Goal: Task Accomplishment & Management: Use online tool/utility

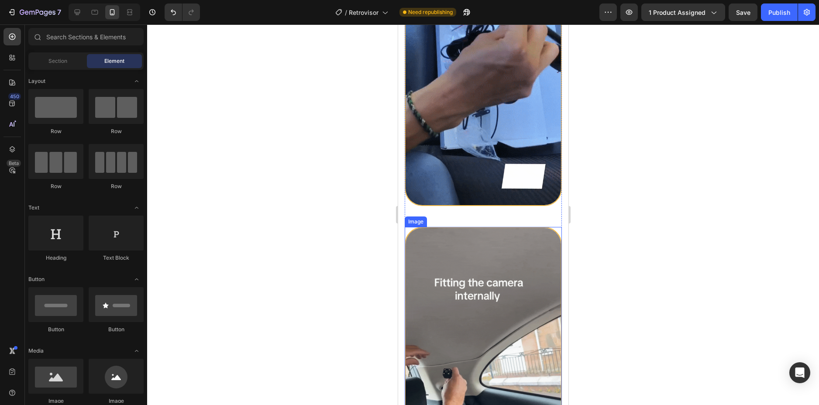
scroll to position [1850, 0]
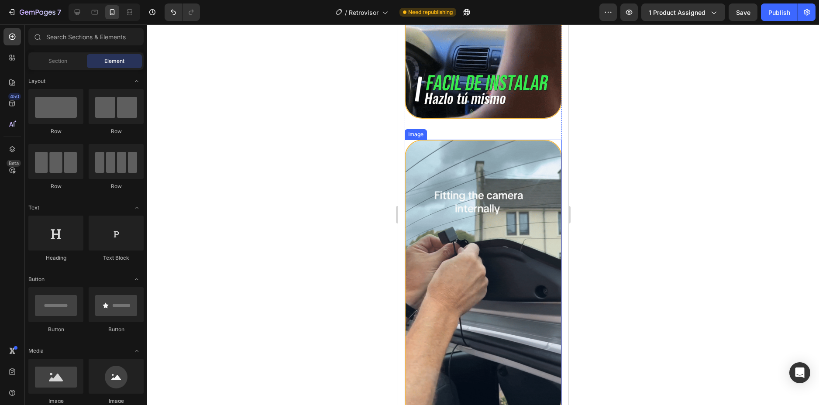
click at [484, 229] on img at bounding box center [482, 279] width 157 height 278
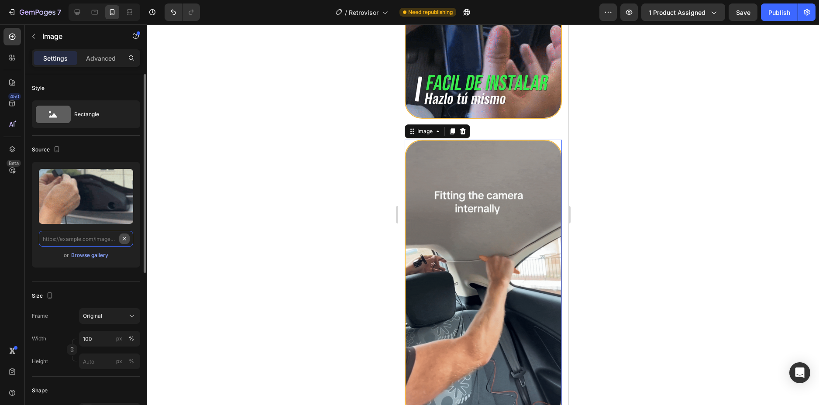
scroll to position [0, 0]
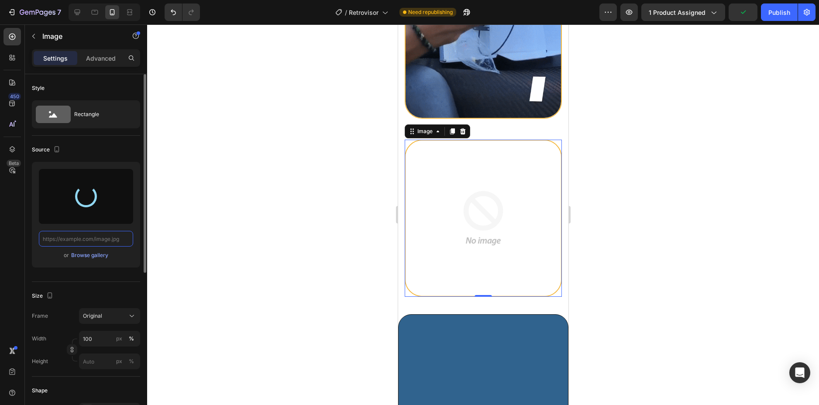
type input "[URL][DOMAIN_NAME]"
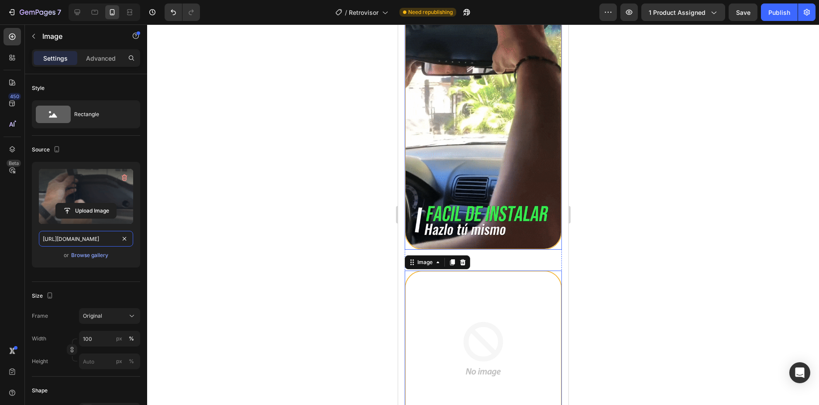
scroll to position [1894, 0]
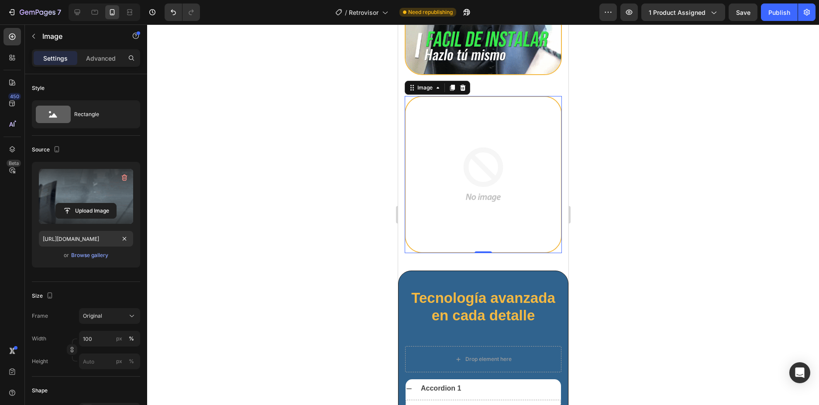
click at [601, 103] on div at bounding box center [483, 214] width 672 height 381
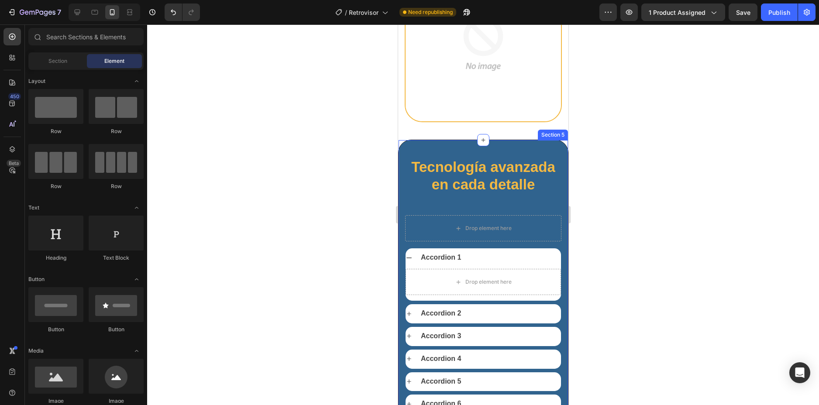
scroll to position [2156, 0]
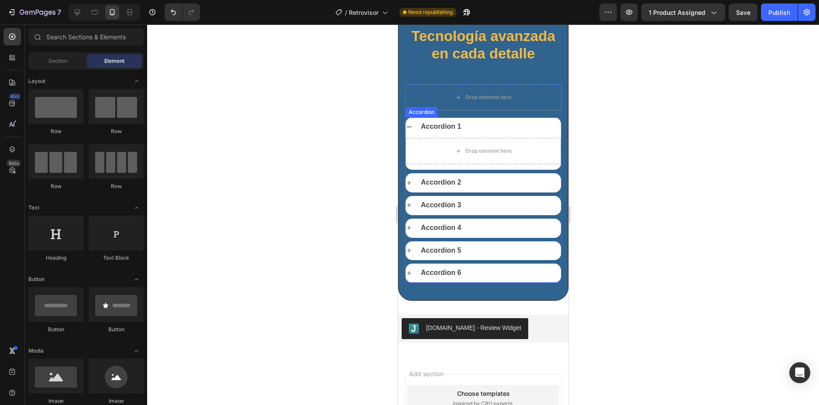
click at [514, 133] on div "Accordion 1" at bounding box center [489, 127] width 141 height 12
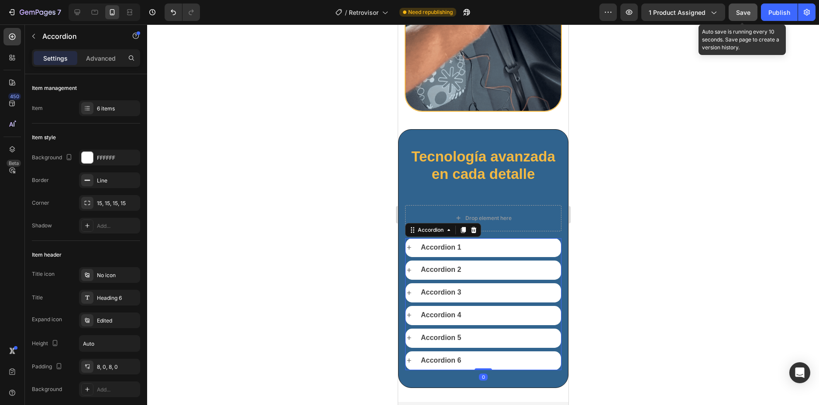
click at [736, 16] on button "Save" at bounding box center [743, 11] width 29 height 17
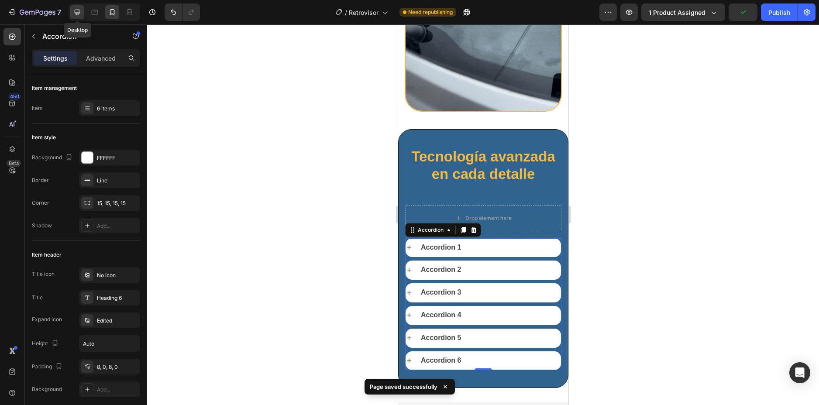
click at [80, 7] on div at bounding box center [77, 12] width 14 height 14
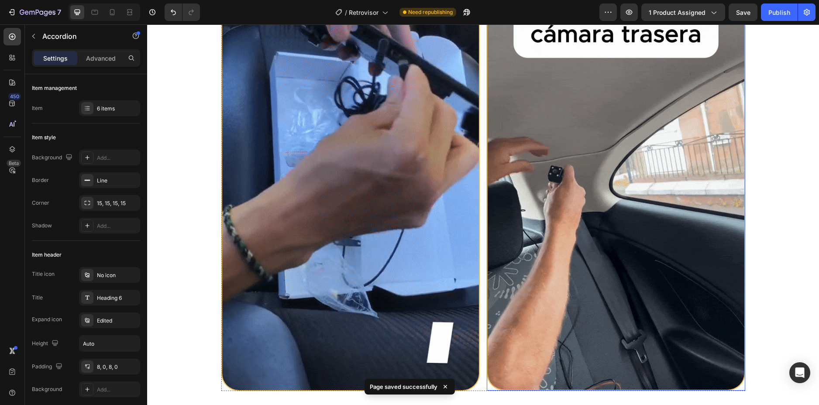
scroll to position [1696, 0]
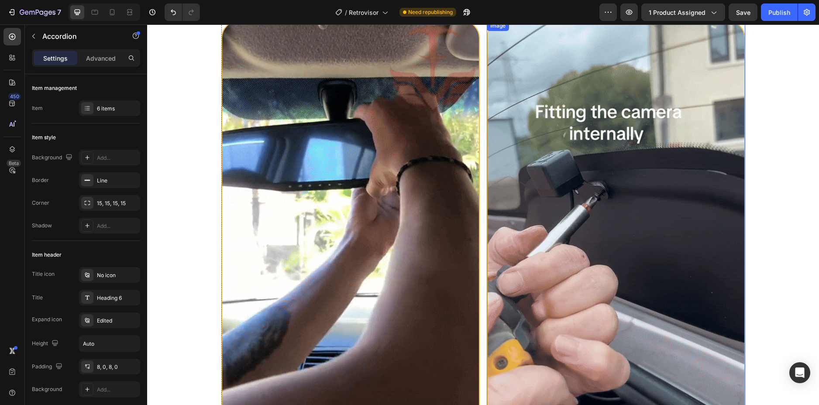
click at [589, 161] on img at bounding box center [616, 250] width 258 height 458
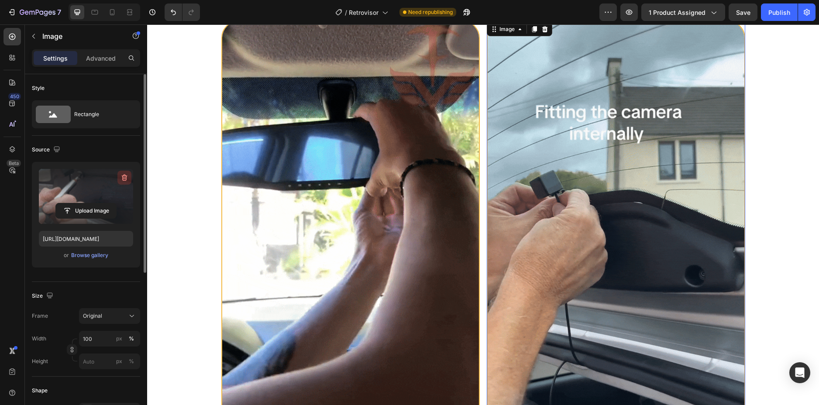
click at [121, 175] on icon "button" at bounding box center [124, 177] width 9 height 9
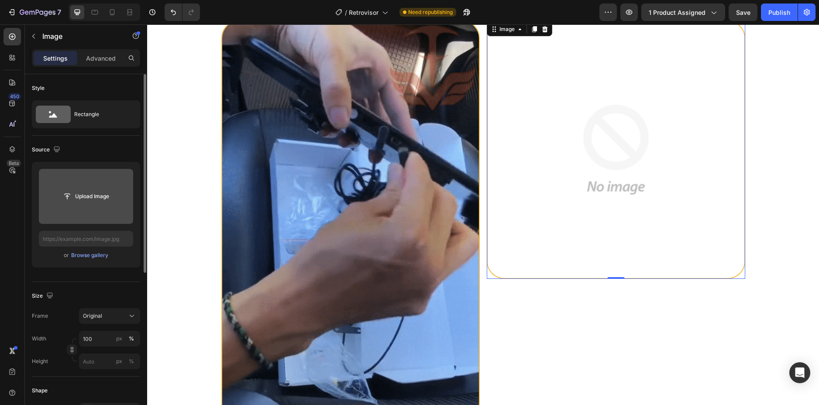
click at [85, 196] on input "file" at bounding box center [86, 196] width 60 height 15
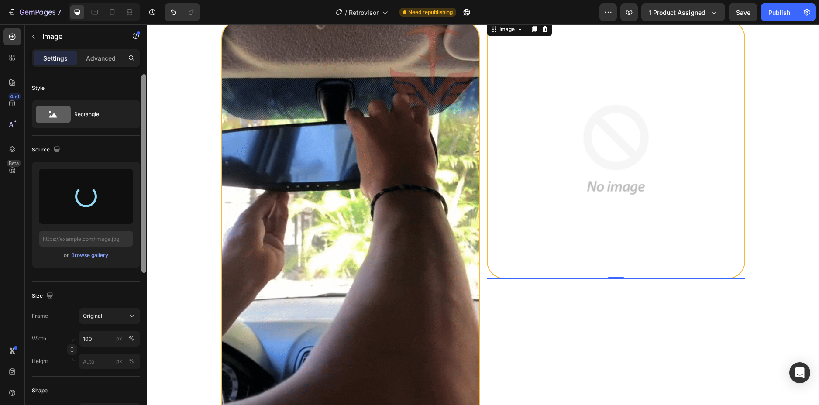
type input "[URL][DOMAIN_NAME]"
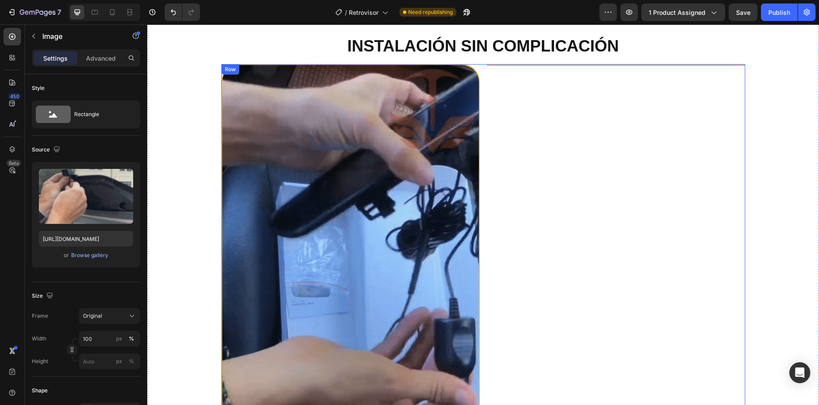
scroll to position [1608, 0]
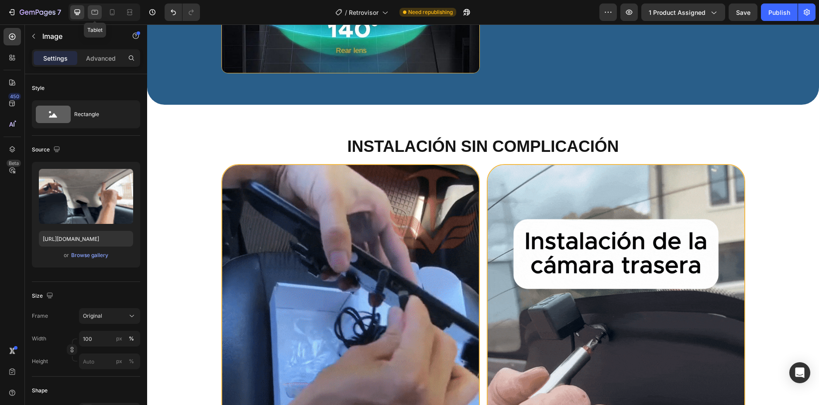
click at [97, 9] on icon at bounding box center [94, 12] width 9 height 9
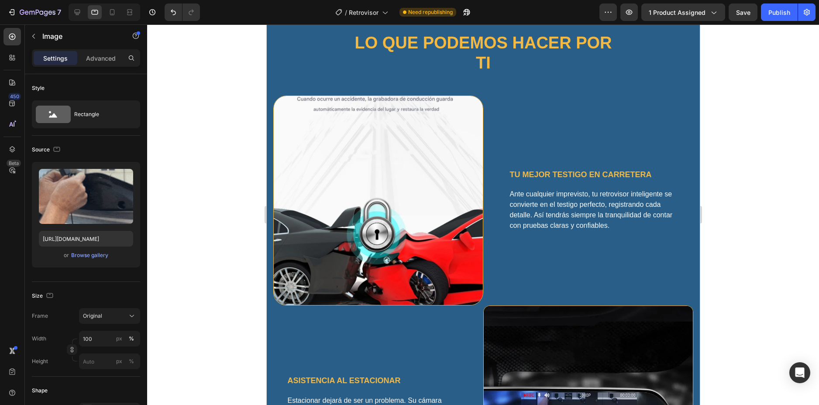
scroll to position [436, 0]
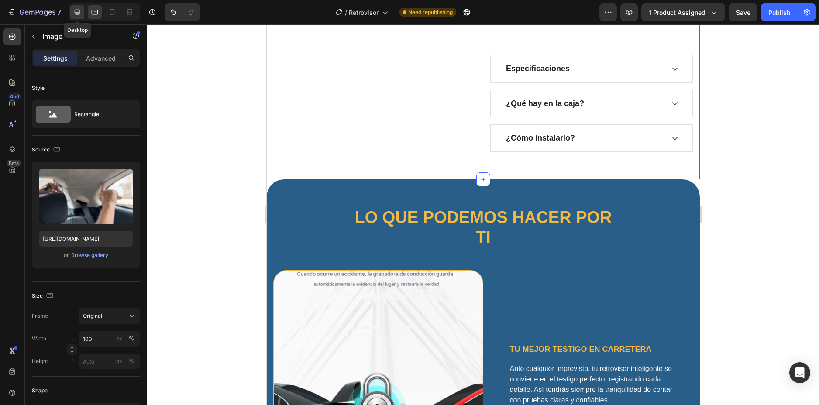
click at [83, 11] on div at bounding box center [77, 12] width 14 height 14
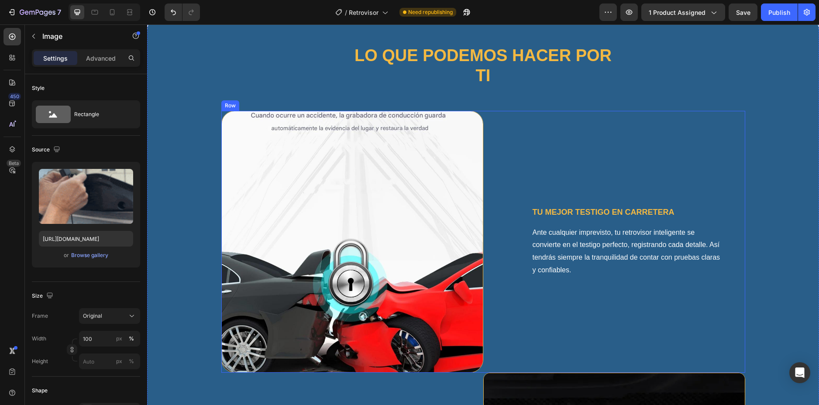
scroll to position [479, 0]
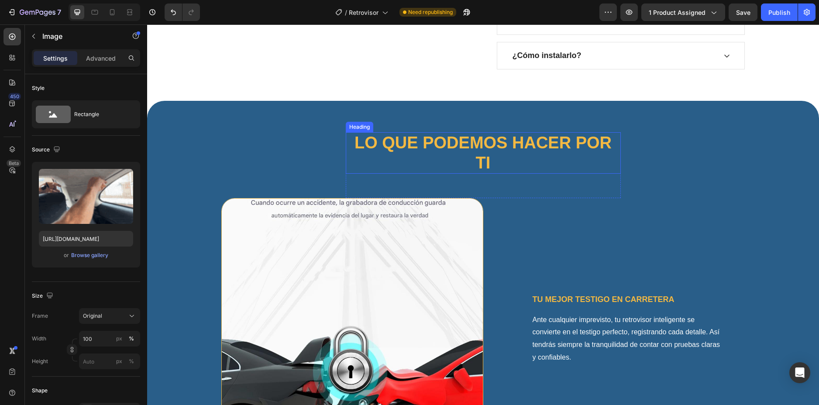
click at [503, 149] on h2 "Lo que podemos hacer por ti" at bounding box center [483, 152] width 275 height 41
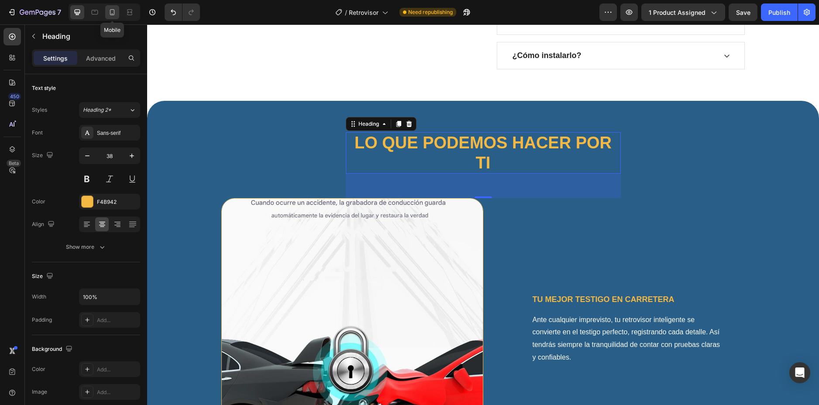
click at [105, 17] on div at bounding box center [112, 12] width 14 height 14
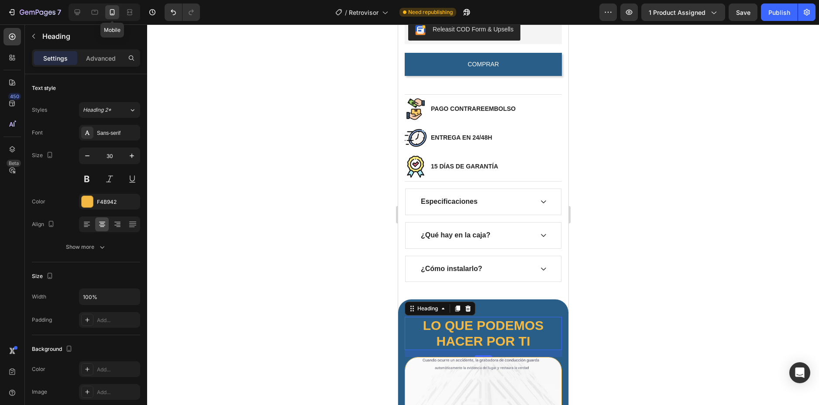
scroll to position [736, 0]
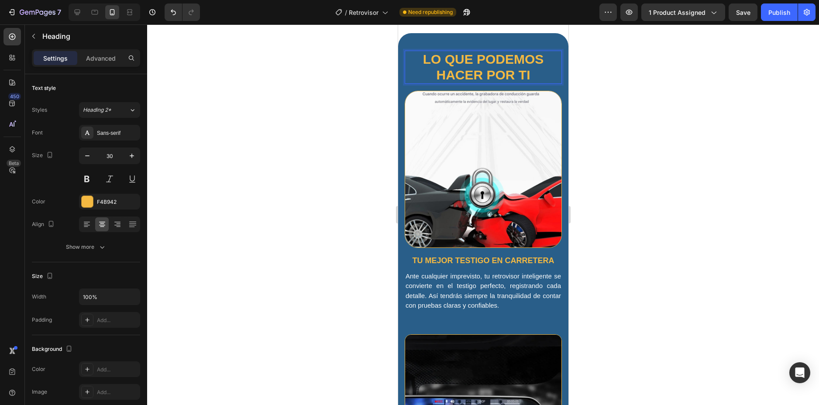
click at [472, 78] on h2 "Lo que podemos hacer por ti" at bounding box center [482, 67] width 157 height 33
click at [79, 14] on icon at bounding box center [78, 13] width 6 height 6
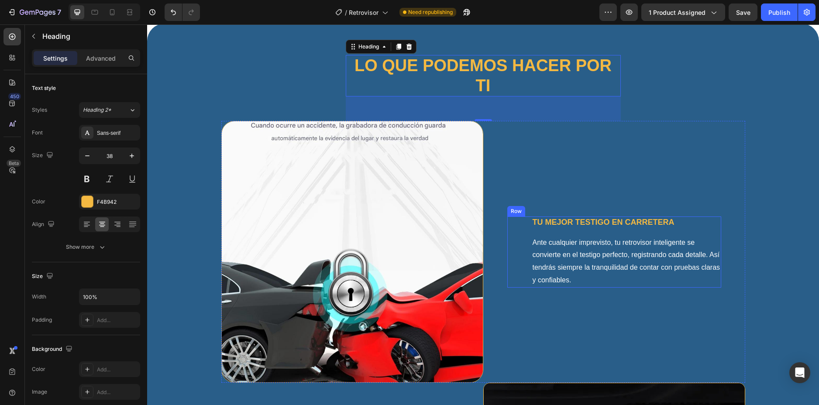
scroll to position [426, 0]
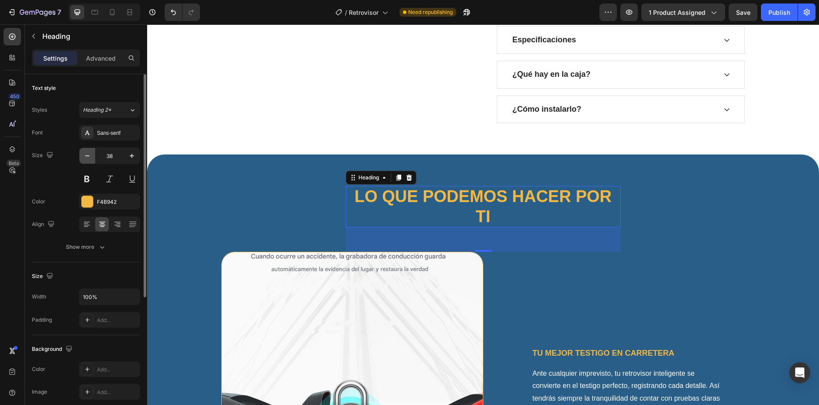
click at [86, 152] on icon "button" at bounding box center [87, 156] width 9 height 9
type input "37"
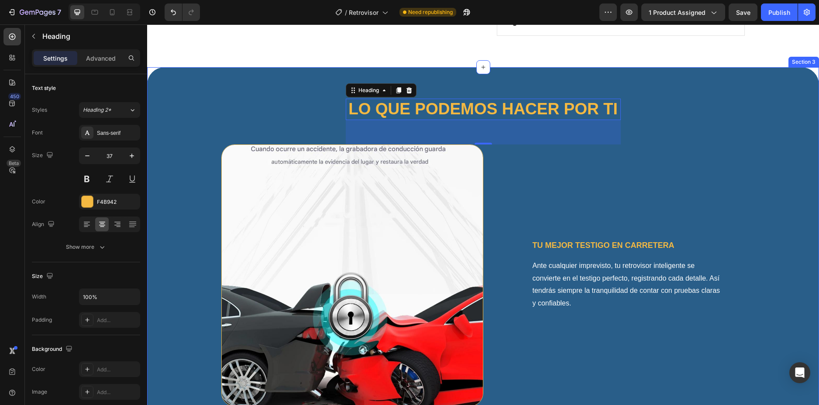
scroll to position [557, 0]
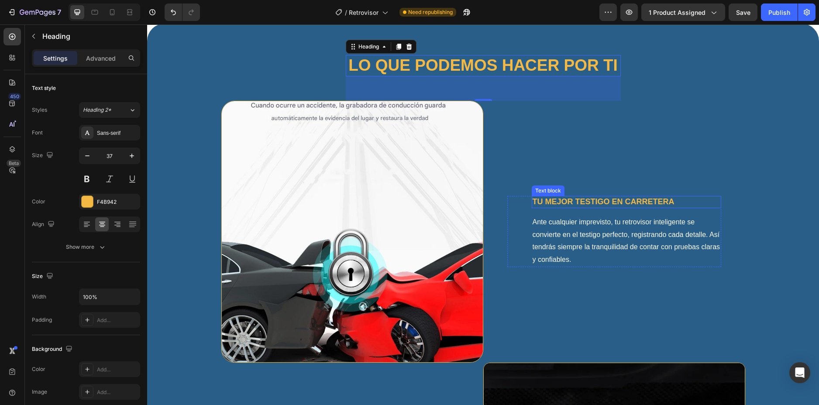
click at [577, 202] on p "Tu mejor testigo en carretera" at bounding box center [627, 202] width 188 height 10
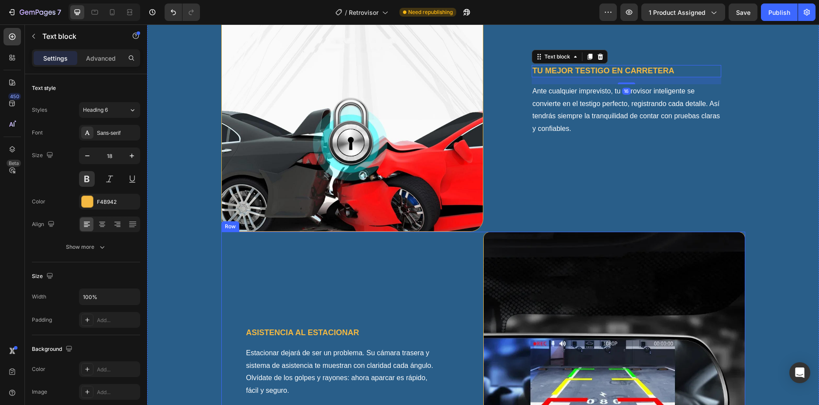
scroll to position [731, 0]
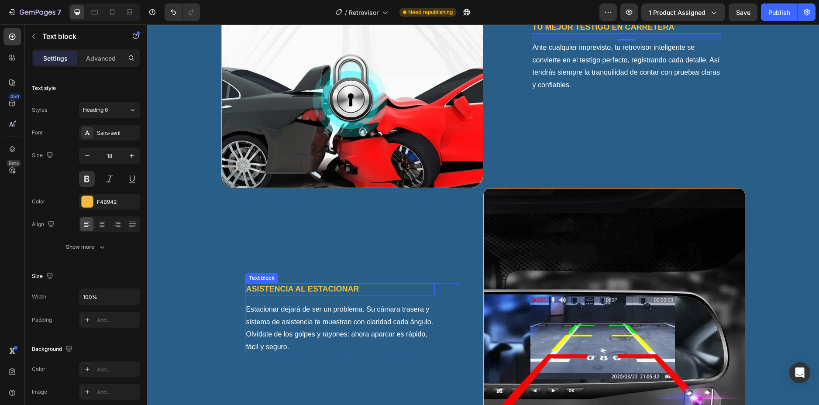
click at [315, 288] on p "Asistencia al estacionar" at bounding box center [340, 289] width 188 height 10
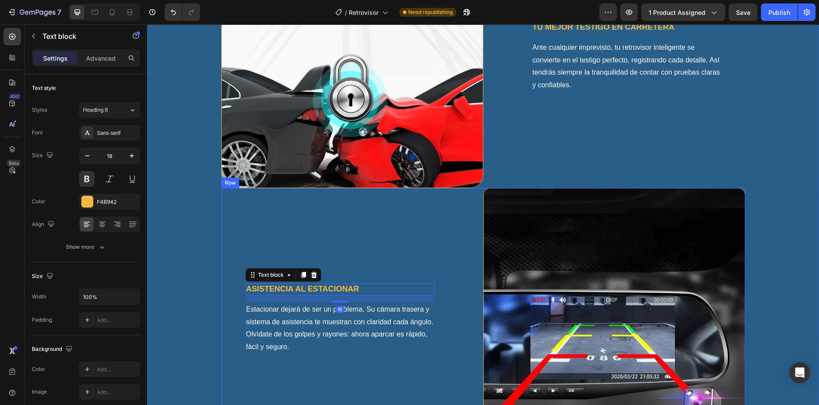
scroll to position [950, 0]
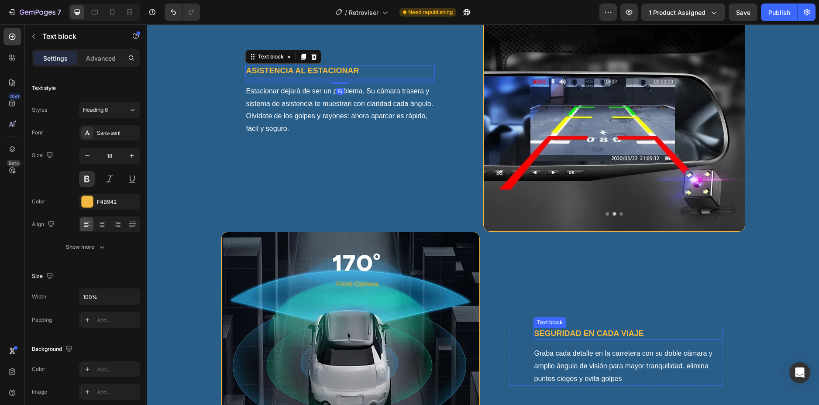
click at [593, 332] on p "Seguridad en cada viaje" at bounding box center [628, 334] width 188 height 10
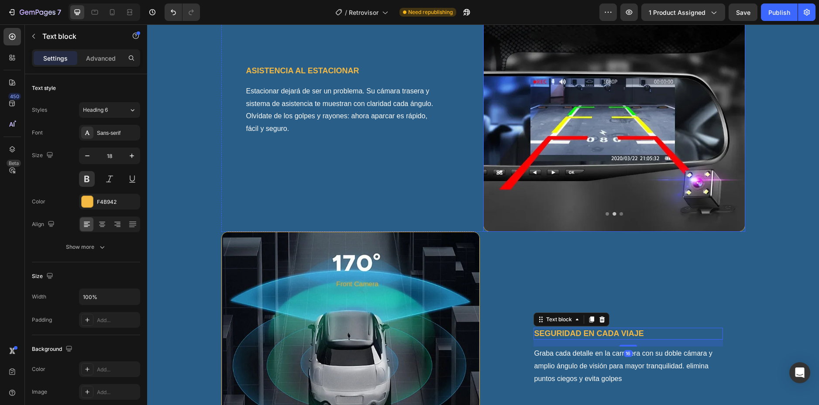
scroll to position [1124, 0]
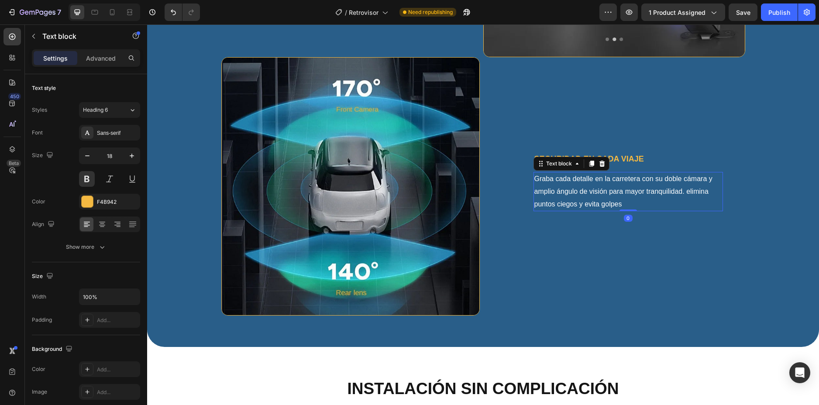
click at [567, 196] on p "Graba cada detalle en la carretera con su doble cámara y amplio ángulo de visió…" at bounding box center [628, 192] width 188 height 38
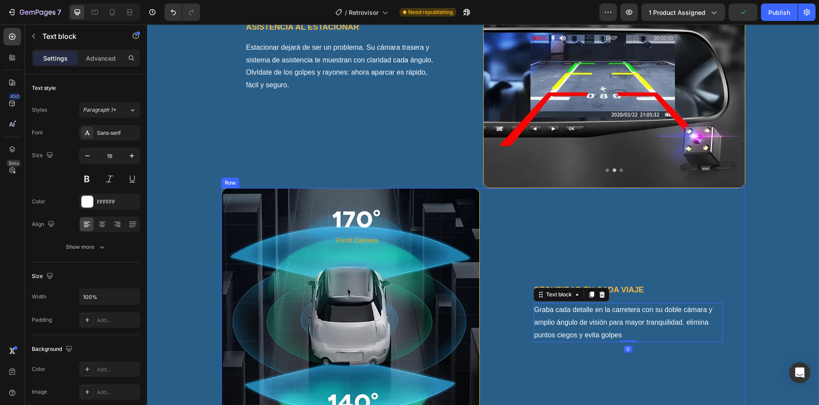
scroll to position [950, 0]
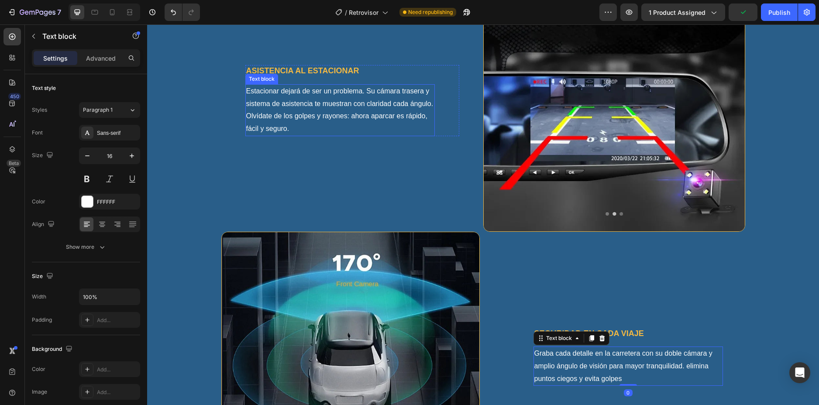
click at [338, 104] on p "Estacionar dejará de ser un problema. Su cámara trasera y sistema de asistencia…" at bounding box center [340, 110] width 188 height 50
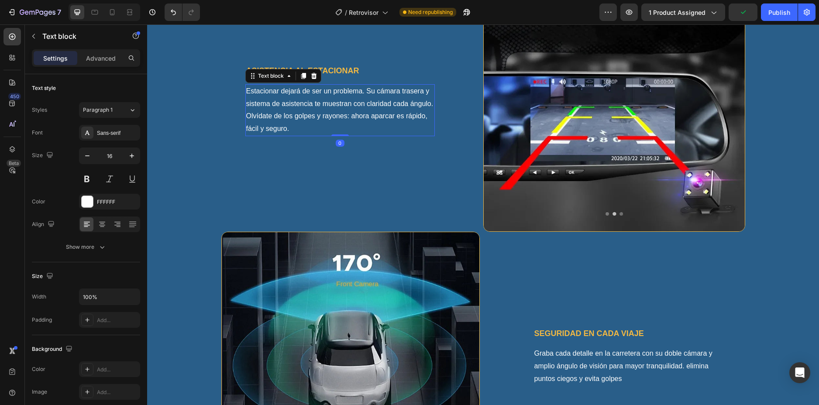
scroll to position [731, 0]
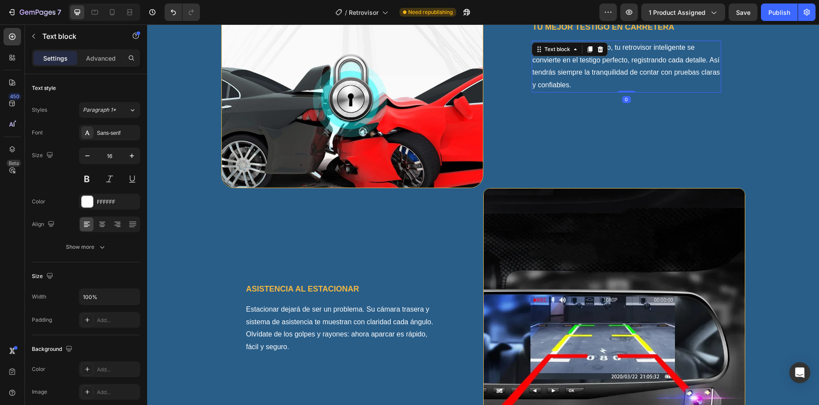
click at [554, 71] on p "Ante cualquier imprevisto, tu retrovisor inteligente se convierte en el testigo…" at bounding box center [627, 66] width 188 height 50
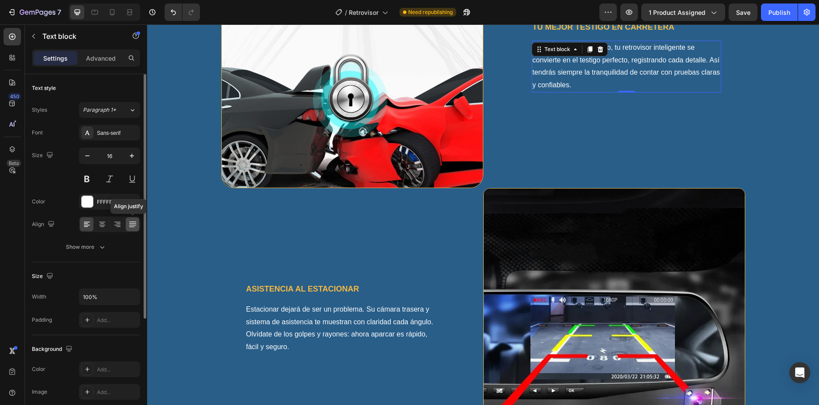
click at [131, 225] on icon at bounding box center [132, 224] width 9 height 9
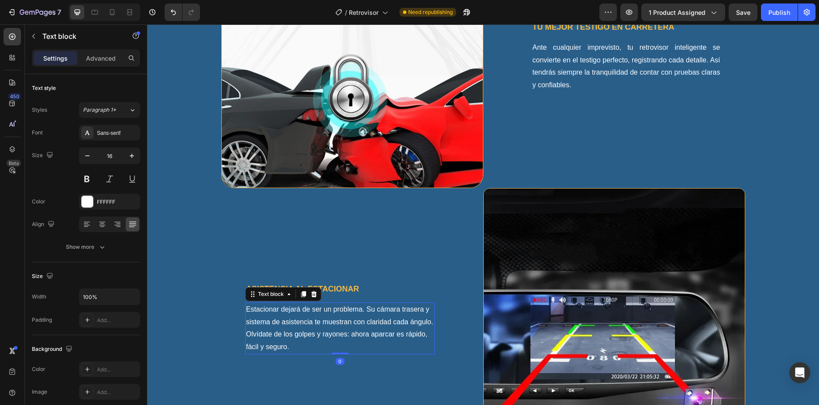
click at [270, 334] on p "Estacionar dejará de ser un problema. Su cámara trasera y sistema de asistencia…" at bounding box center [340, 328] width 188 height 50
click at [136, 221] on icon at bounding box center [132, 224] width 9 height 9
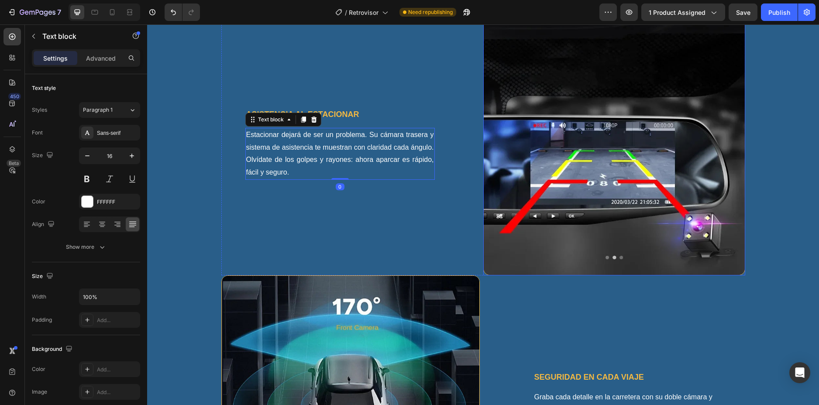
scroll to position [950, 0]
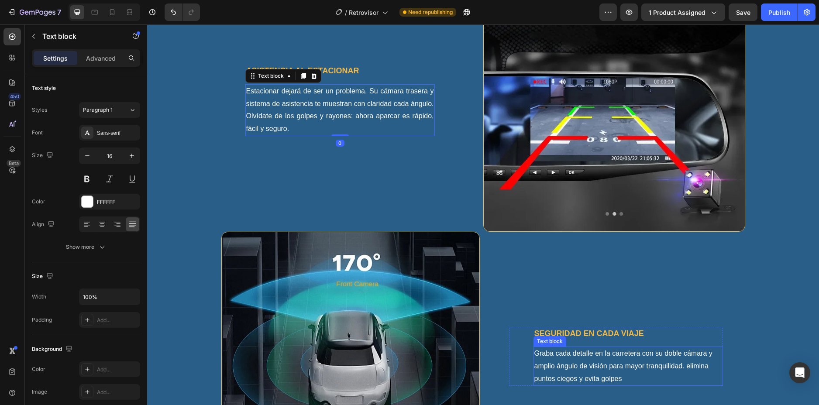
click at [585, 363] on p "Graba cada detalle en la carretera con su doble cámara y amplio ángulo de visió…" at bounding box center [628, 367] width 188 height 38
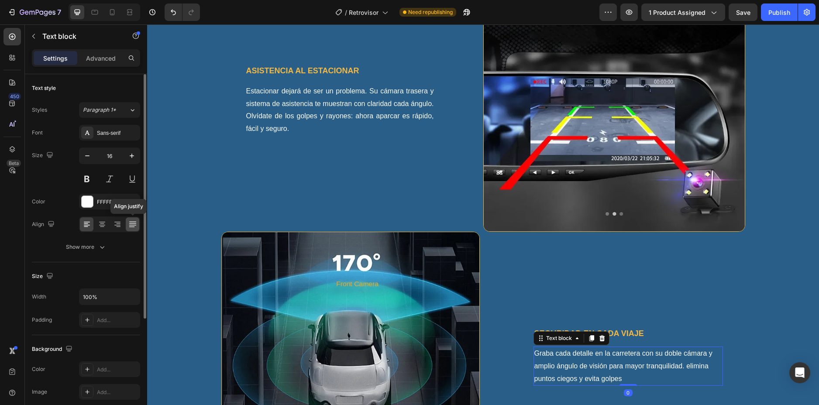
click at [128, 225] on icon at bounding box center [132, 224] width 9 height 9
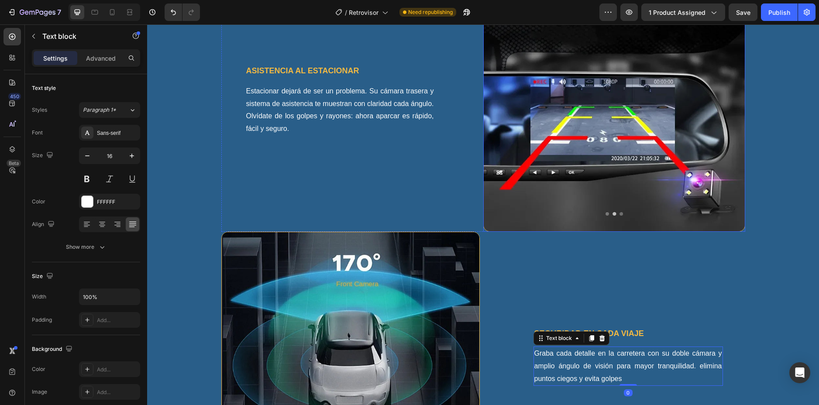
scroll to position [1081, 0]
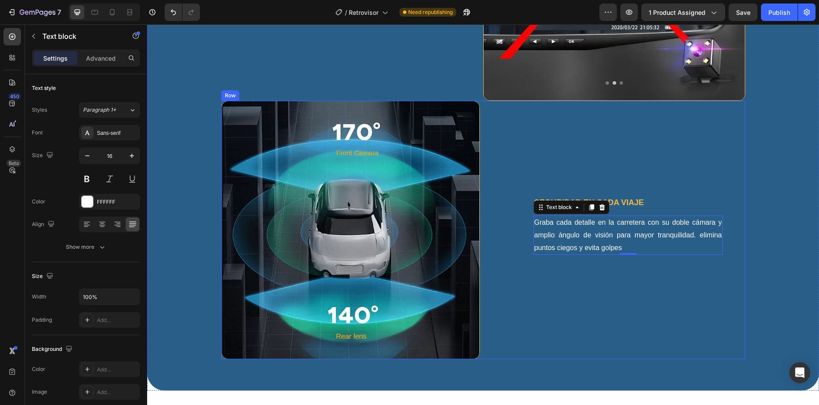
click at [534, 309] on div "Seguridad en cada viaje Text block Graba cada detalle en la carretera con su do…" at bounding box center [616, 230] width 258 height 258
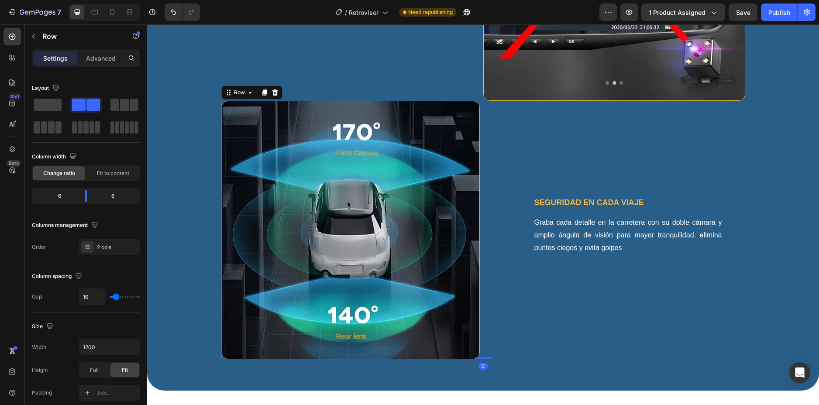
click at [702, 150] on div "Seguridad en cada viaje Text block Graba cada detalle en la carretera con su do…" at bounding box center [616, 230] width 258 height 258
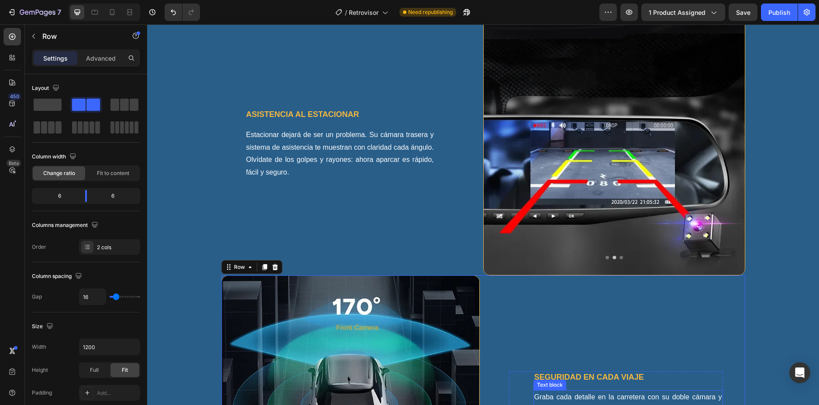
scroll to position [862, 0]
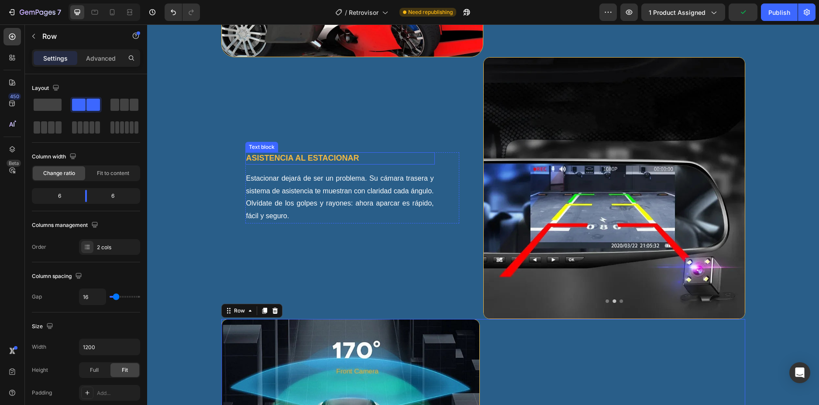
click at [303, 158] on p "Asistencia al estacionar" at bounding box center [340, 158] width 188 height 10
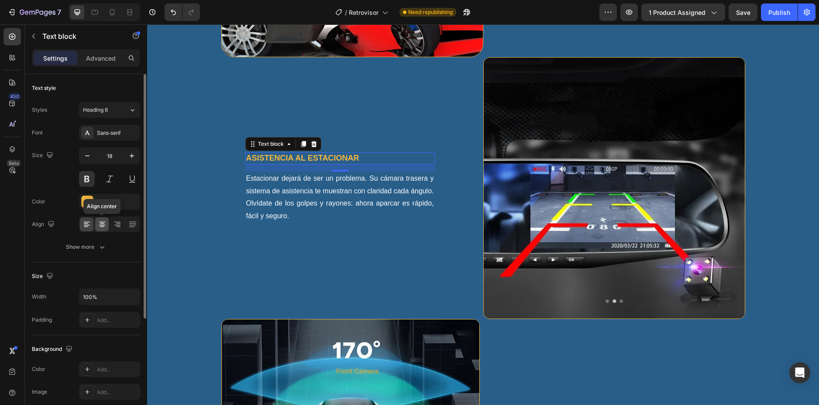
click at [101, 219] on div at bounding box center [102, 224] width 14 height 14
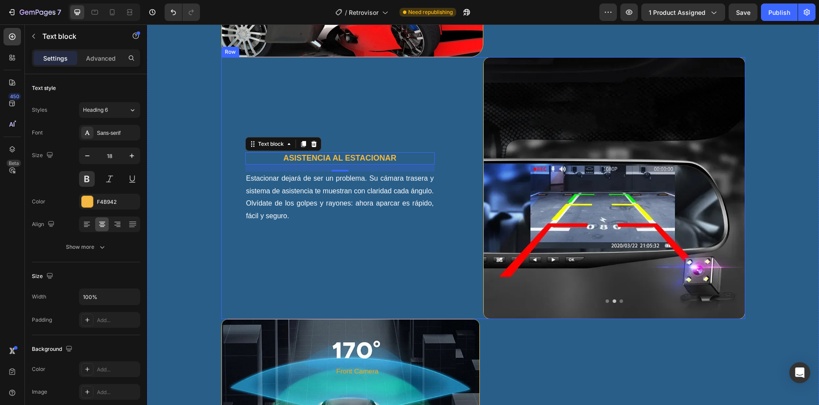
click at [361, 248] on div "Asistencia al estacionar Text block 16 Estacionar dejará de ser un problema. Su…" at bounding box center [352, 188] width 262 height 262
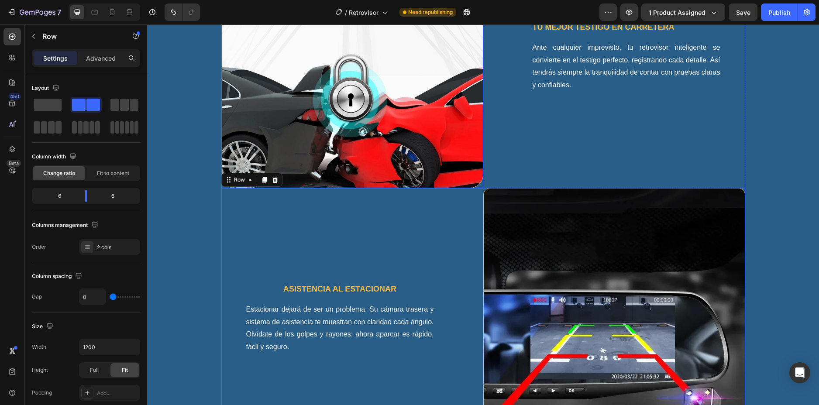
scroll to position [775, 0]
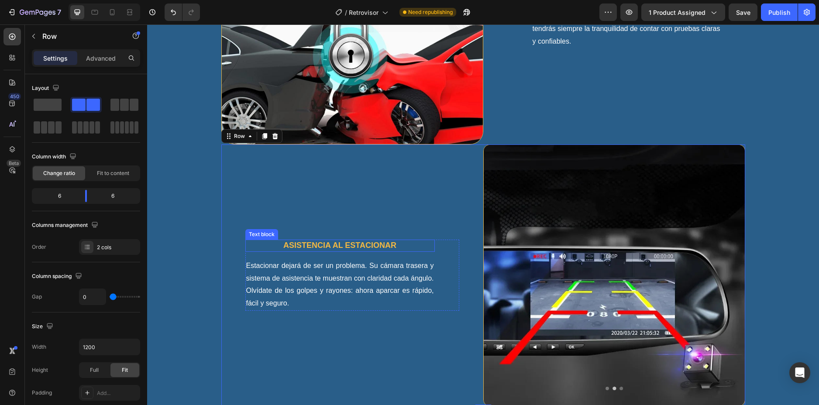
click at [300, 246] on p "Asistencia al estacionar" at bounding box center [340, 246] width 188 height 10
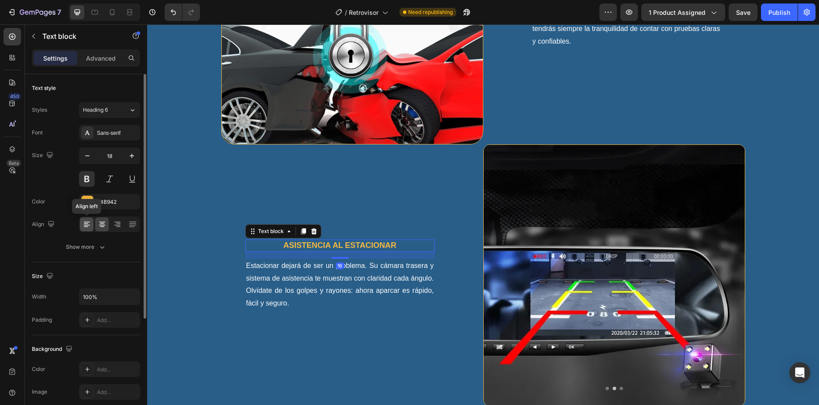
click at [83, 224] on icon at bounding box center [87, 224] width 9 height 9
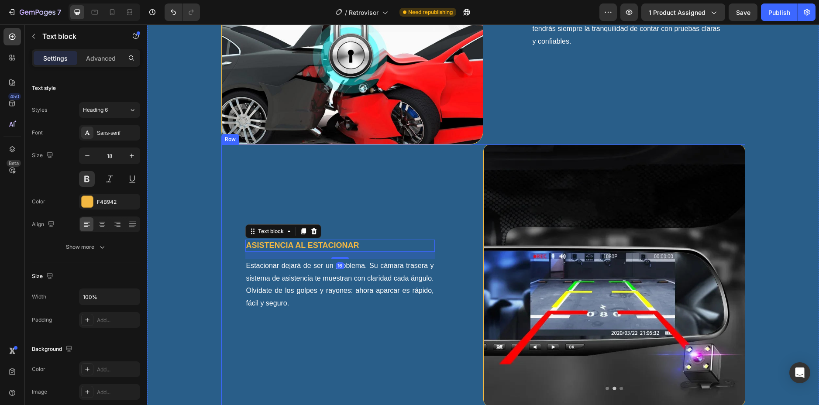
click at [385, 195] on div "Asistencia al estacionar Text block 16 Estacionar dejará de ser un problema. Su…" at bounding box center [352, 276] width 262 height 262
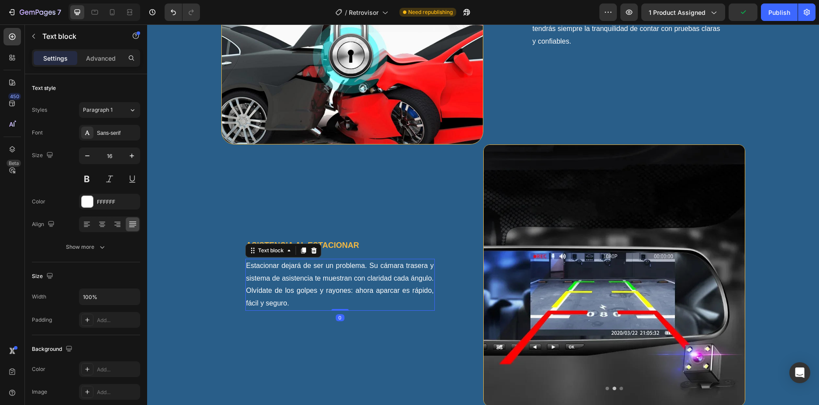
click at [283, 269] on p "Estacionar dejará de ser un problema. Su cámara trasera y sistema de asistencia…" at bounding box center [340, 285] width 188 height 50
click at [111, 16] on icon at bounding box center [112, 12] width 9 height 9
type input "15"
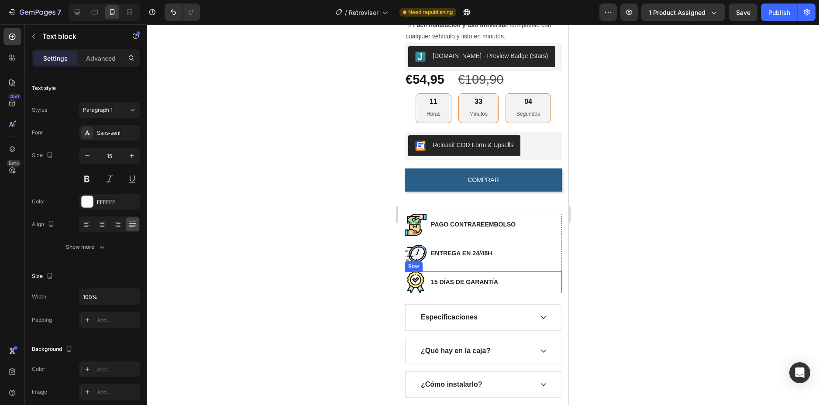
scroll to position [441, 0]
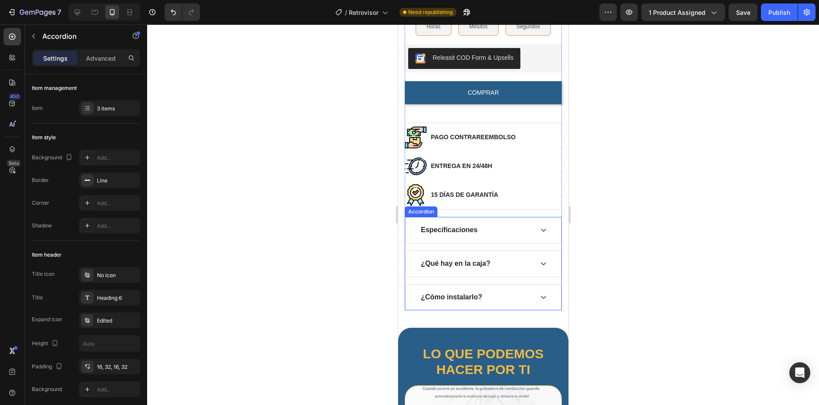
click at [535, 231] on div "Especificaciones" at bounding box center [482, 230] width 155 height 26
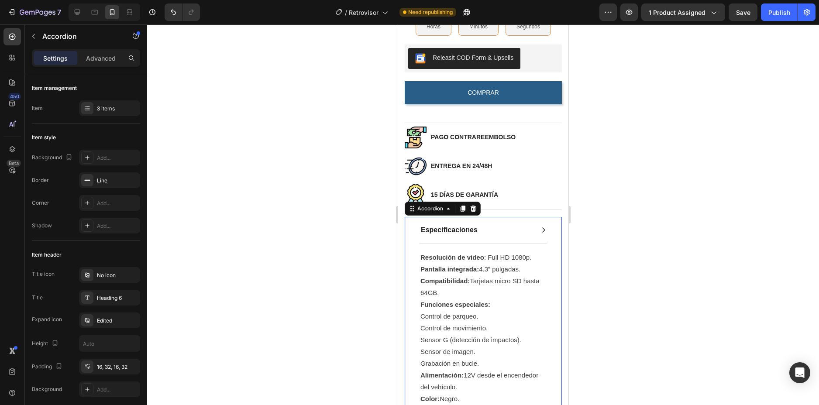
click at [535, 231] on div "Especificaciones" at bounding box center [482, 230] width 155 height 26
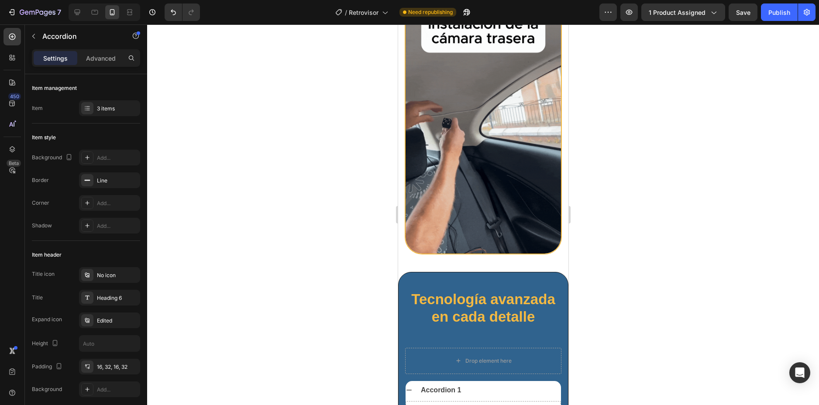
scroll to position [2188, 0]
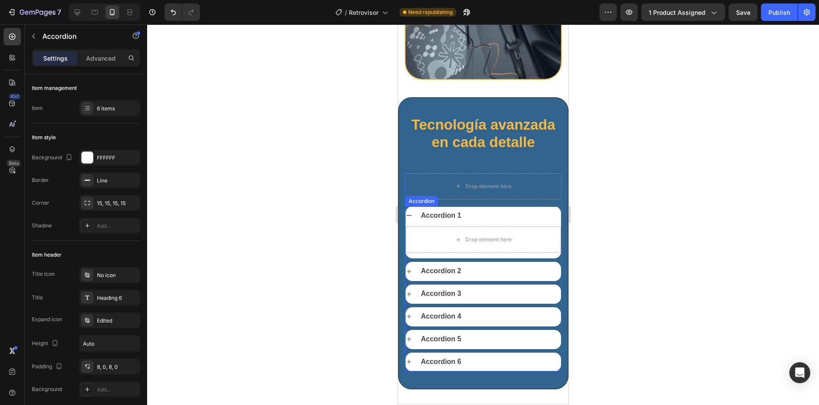
click at [479, 210] on div "Accordion 1" at bounding box center [489, 216] width 141 height 12
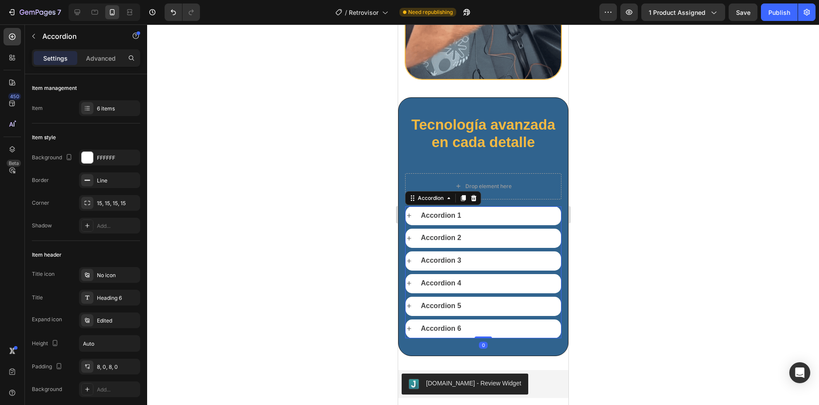
click at [479, 210] on div "Accordion 1" at bounding box center [489, 216] width 141 height 12
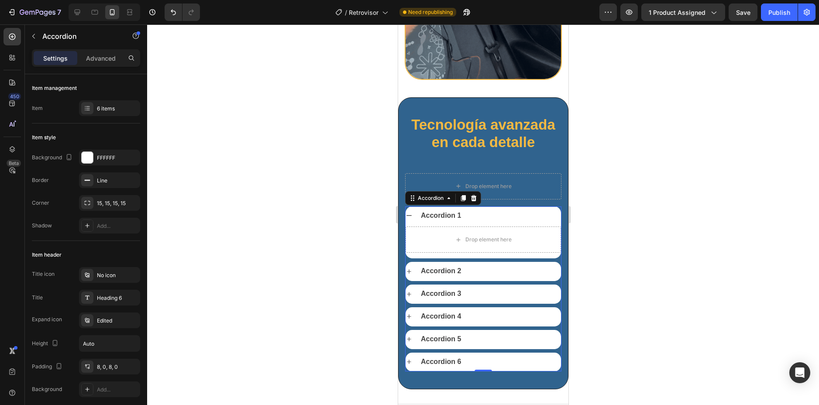
click at [479, 210] on div "Accordion 1" at bounding box center [489, 216] width 141 height 12
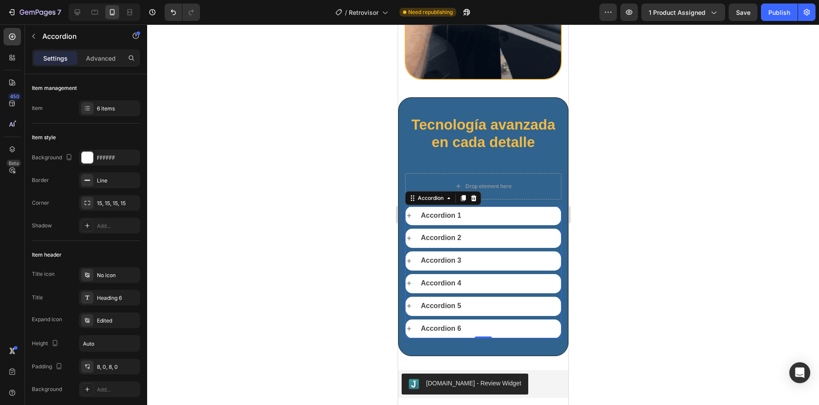
click at [482, 210] on div "Accordion 1" at bounding box center [489, 216] width 141 height 12
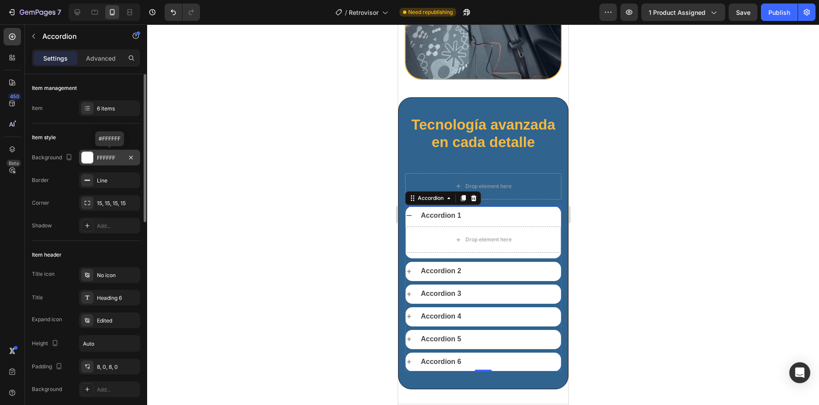
click at [93, 160] on div "FFFFFF" at bounding box center [109, 158] width 61 height 16
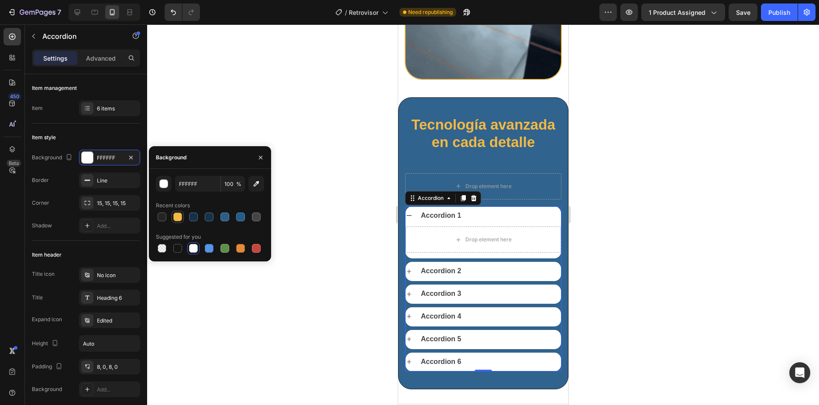
click at [176, 216] on div at bounding box center [177, 217] width 9 height 9
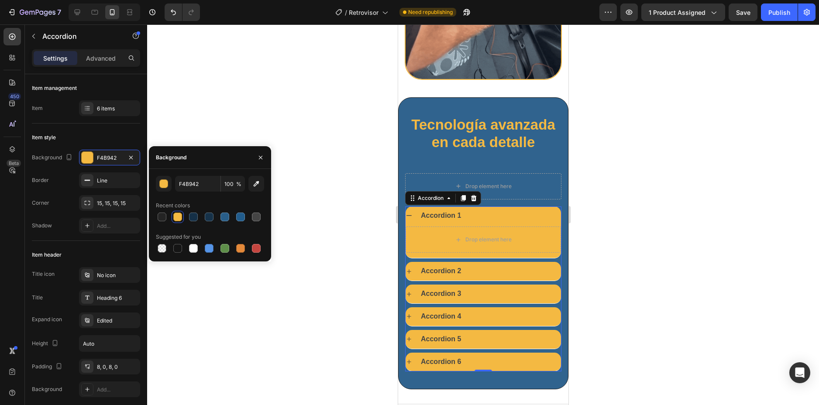
click at [503, 210] on div "Accordion 1" at bounding box center [489, 216] width 141 height 12
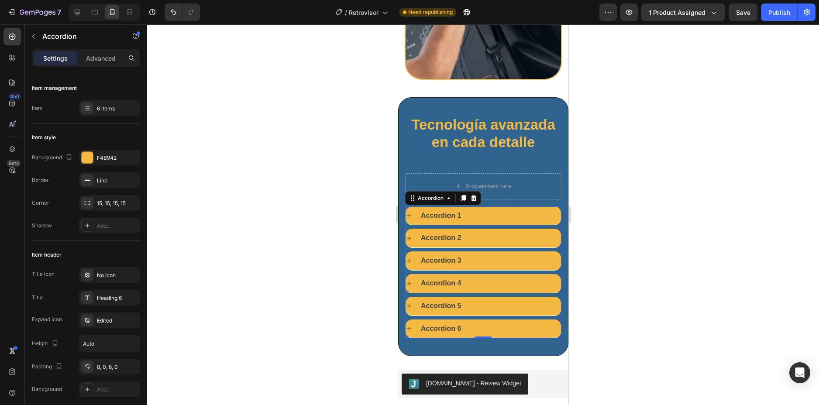
click at [479, 210] on div "Accordion 1" at bounding box center [489, 216] width 141 height 12
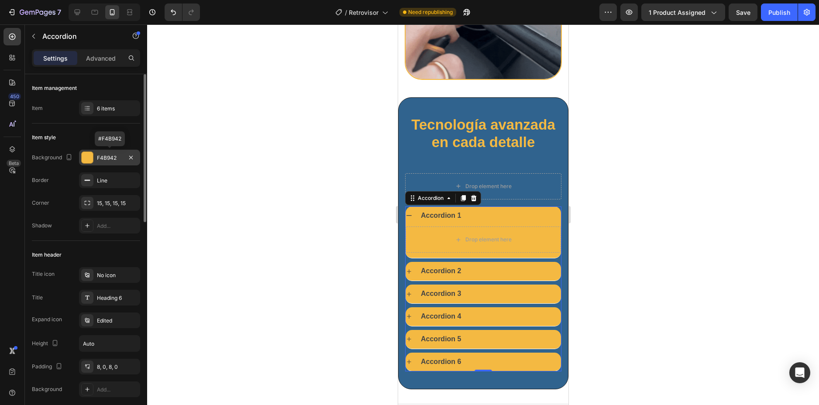
click at [106, 158] on div "F4B942" at bounding box center [109, 158] width 25 height 8
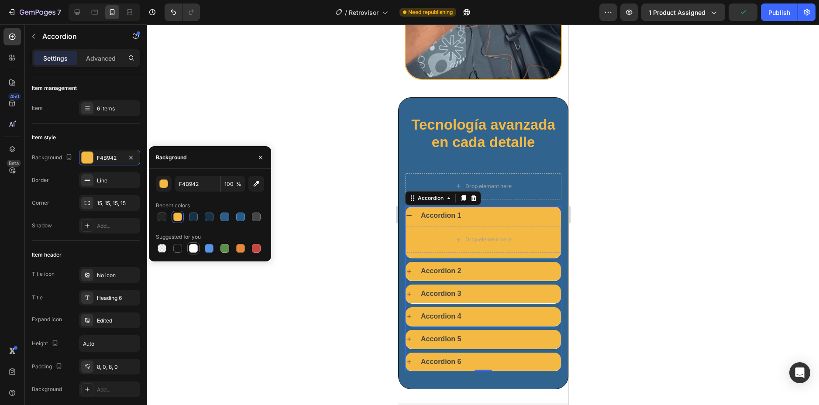
click at [194, 250] on div at bounding box center [193, 248] width 9 height 9
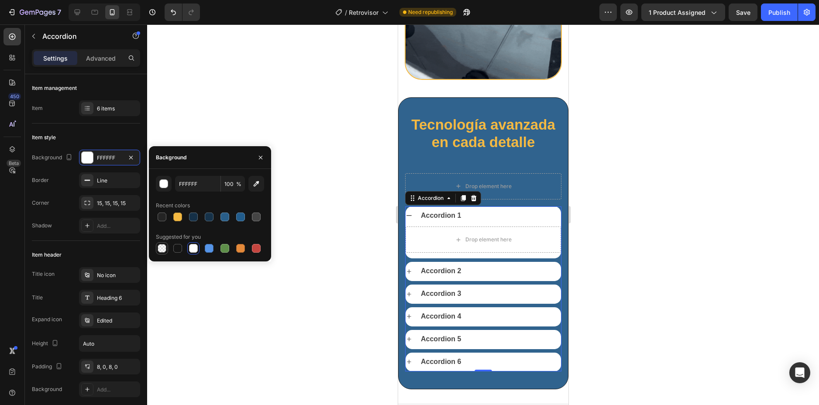
click at [163, 248] on div at bounding box center [162, 248] width 9 height 9
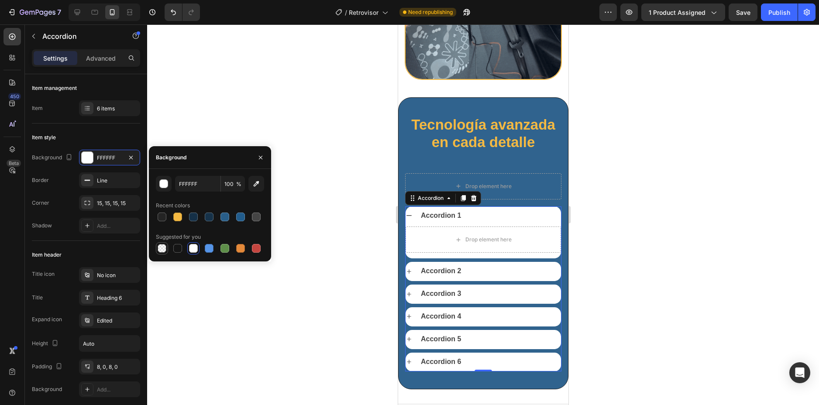
type input "000000"
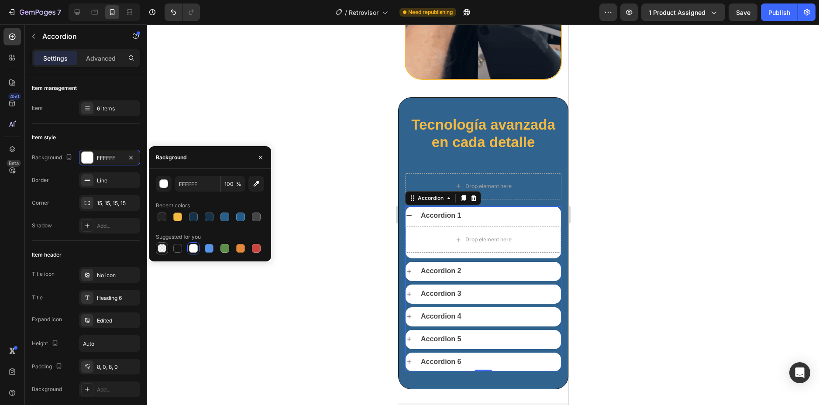
type input "0"
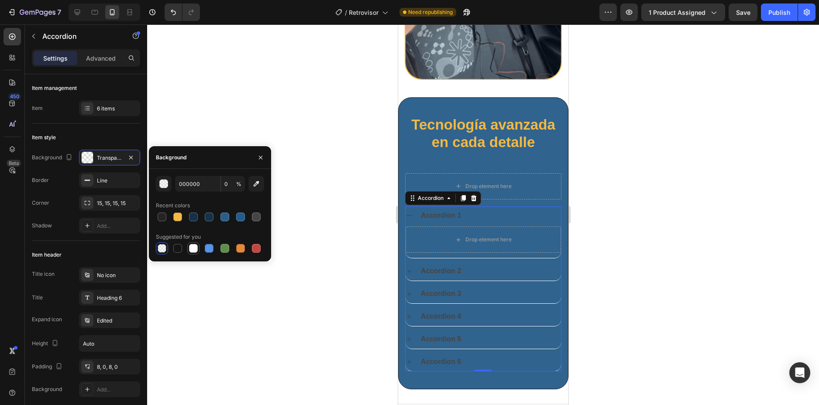
click at [190, 247] on div at bounding box center [193, 248] width 9 height 9
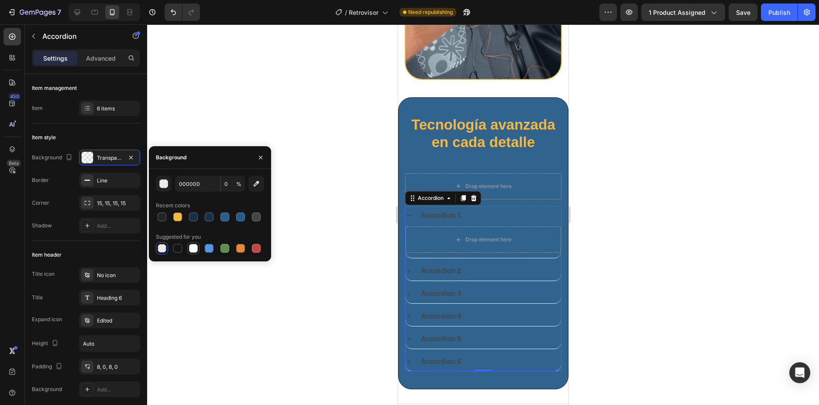
type input "FFFFFF"
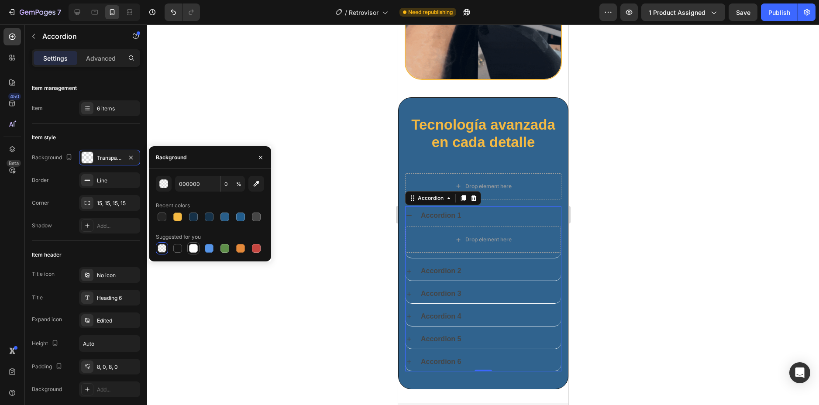
type input "100"
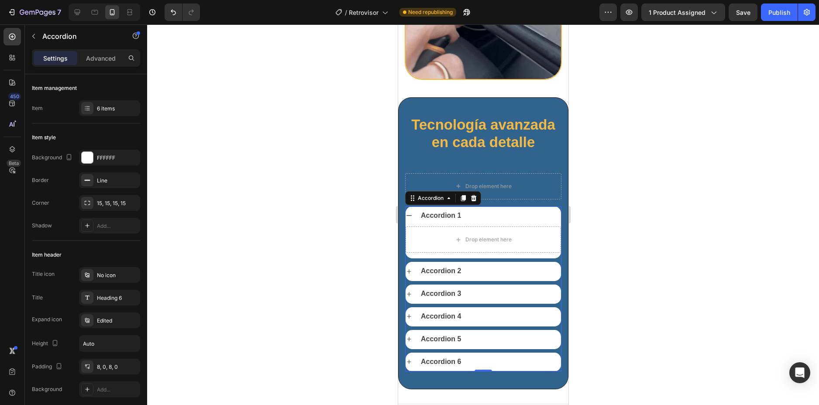
click at [503, 210] on div "Accordion 1" at bounding box center [489, 216] width 141 height 12
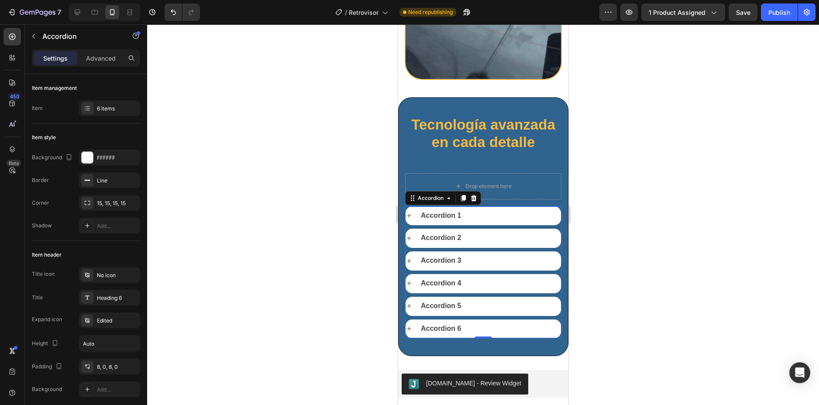
click at [409, 212] on icon at bounding box center [408, 215] width 7 height 7
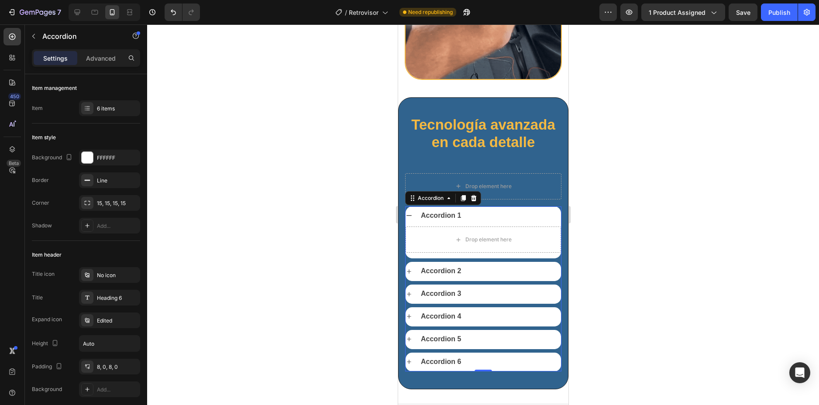
click at [409, 212] on icon at bounding box center [408, 215] width 7 height 7
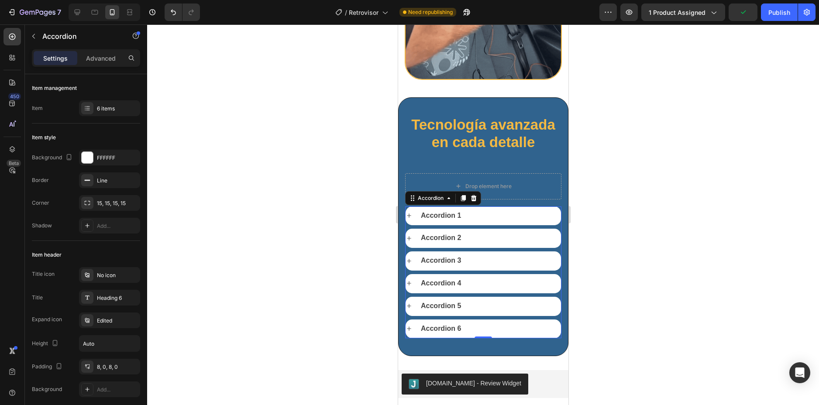
click at [610, 199] on div at bounding box center [483, 214] width 672 height 381
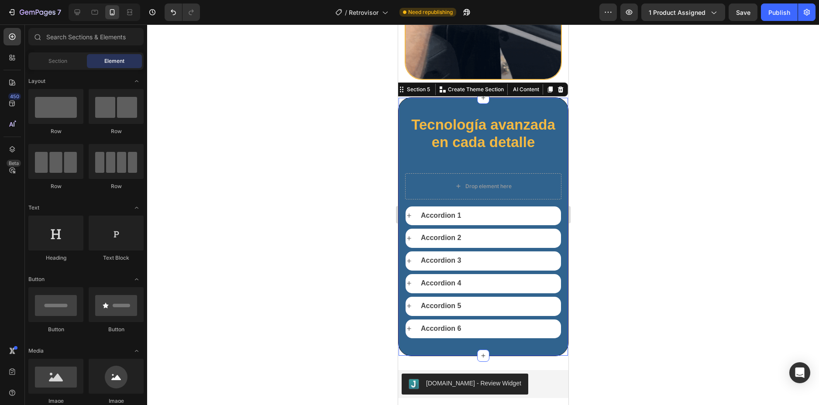
click at [417, 134] on div "Tecnología avanzada en cada detalle Heading Drop element here Accordion 1 Accor…" at bounding box center [483, 226] width 156 height 223
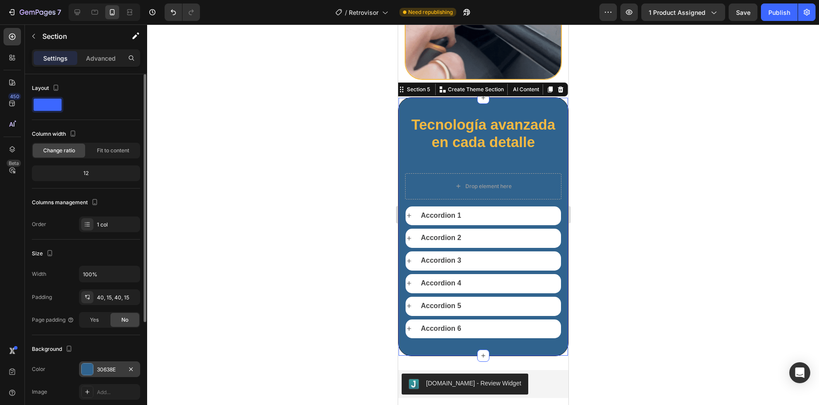
click at [107, 376] on div "30638E" at bounding box center [109, 370] width 61 height 16
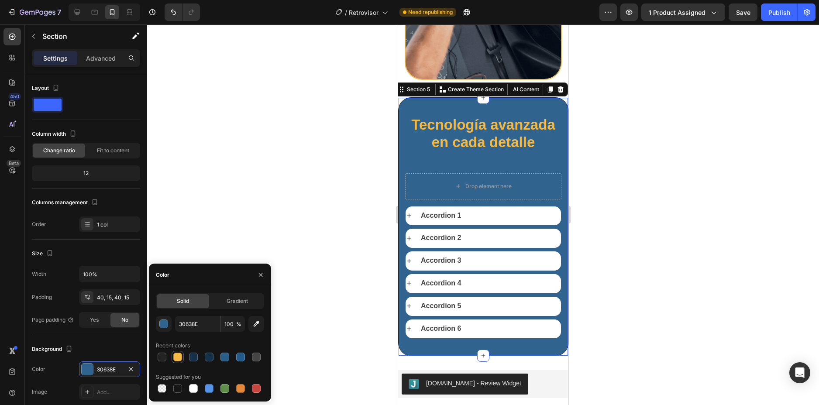
click at [180, 357] on div at bounding box center [177, 357] width 9 height 9
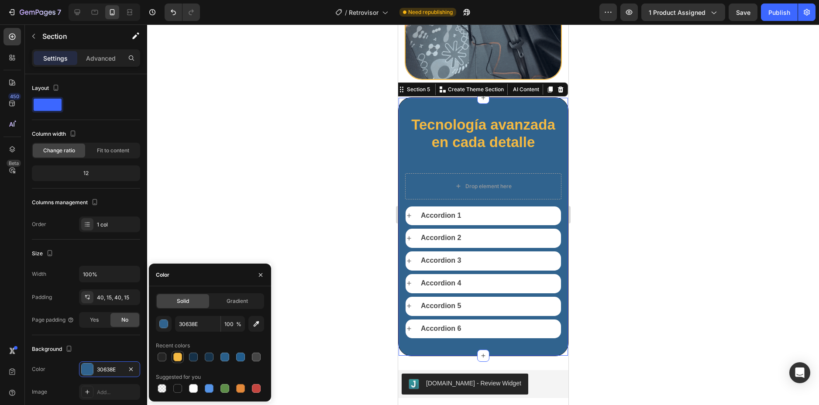
type input "F4B942"
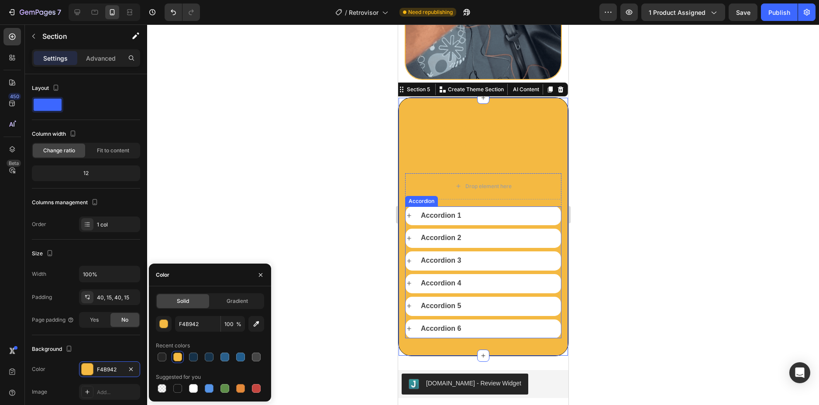
click at [479, 210] on div "Accordion 1" at bounding box center [489, 216] width 141 height 12
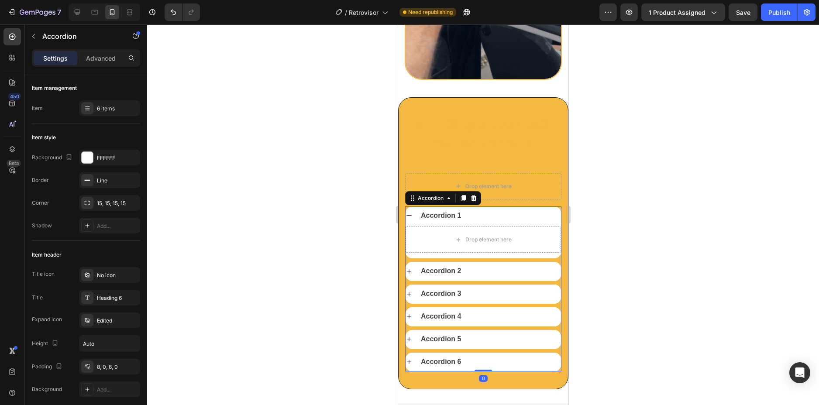
click at [479, 210] on div "Accordion 1" at bounding box center [489, 216] width 141 height 12
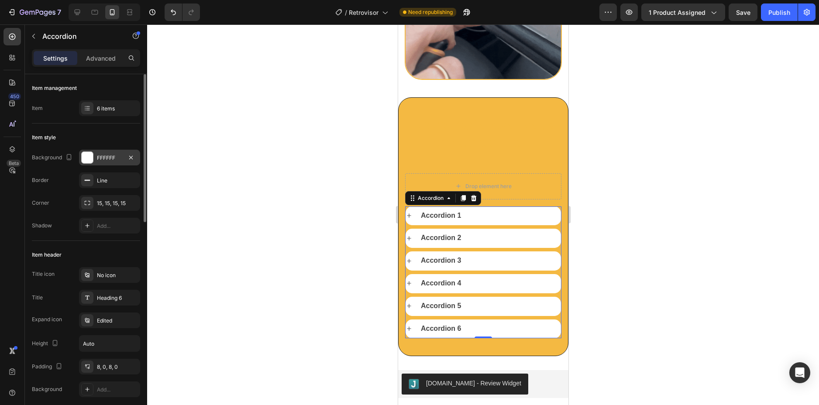
click at [107, 159] on div "FFFFFF" at bounding box center [109, 158] width 25 height 8
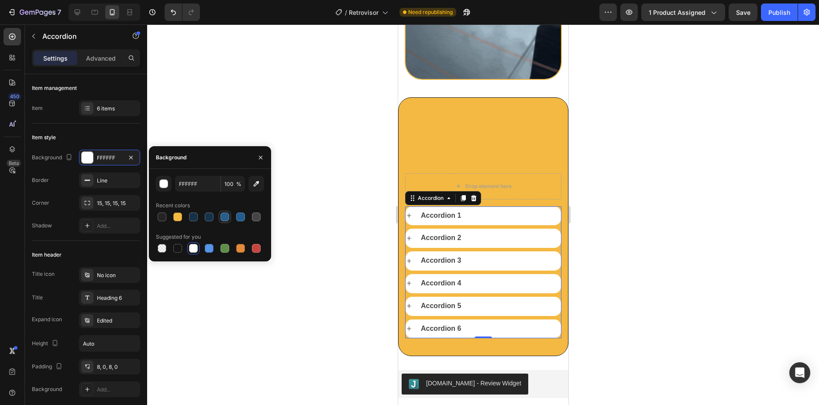
click at [221, 217] on div at bounding box center [225, 217] width 9 height 9
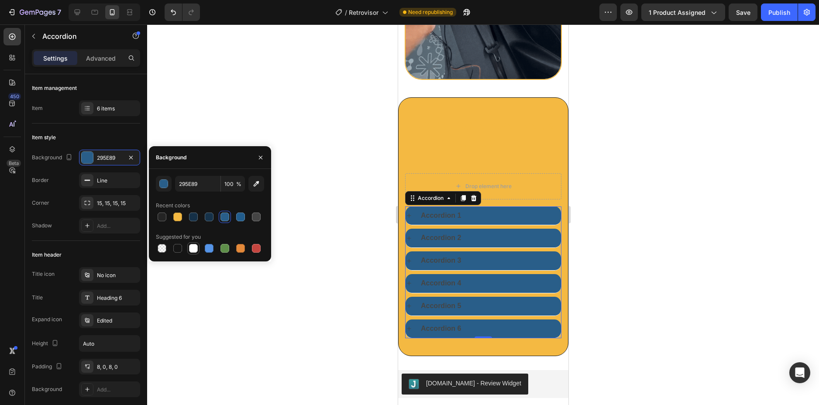
click at [194, 250] on div at bounding box center [193, 248] width 9 height 9
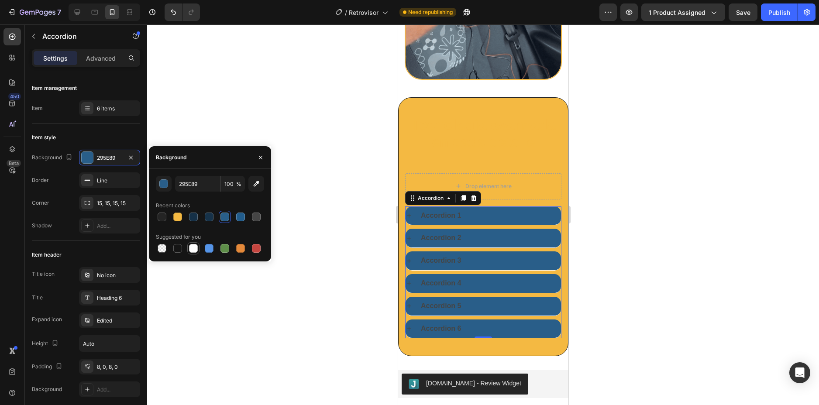
type input "FFFFFF"
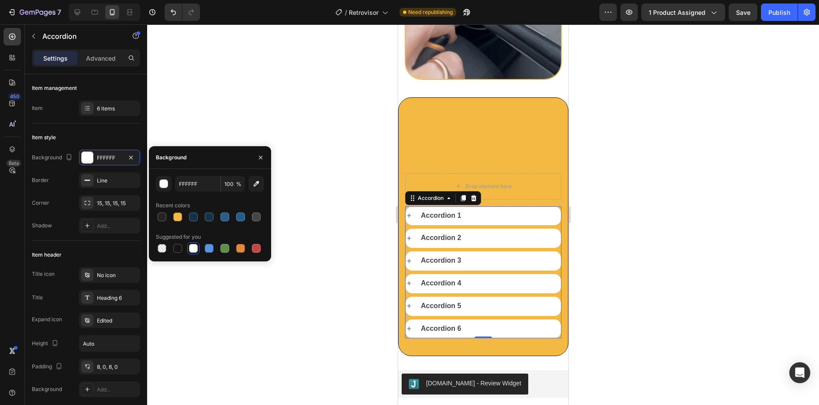
click at [446, 210] on div "Accordion 1" at bounding box center [440, 216] width 43 height 12
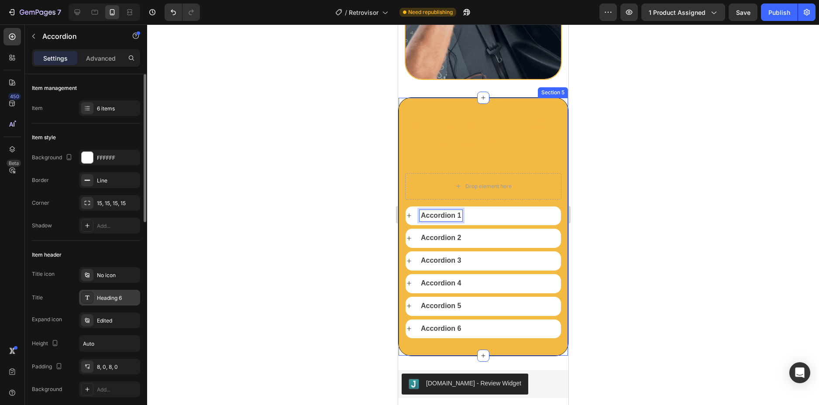
click at [108, 298] on div "Heading 6" at bounding box center [117, 298] width 41 height 8
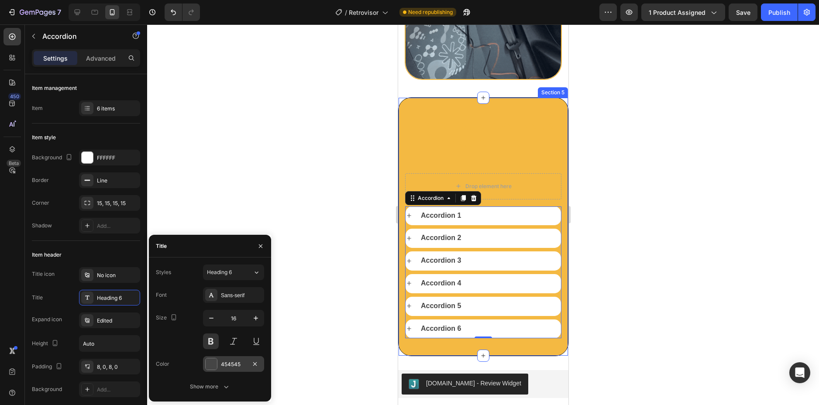
click at [218, 361] on div "454545" at bounding box center [233, 364] width 61 height 16
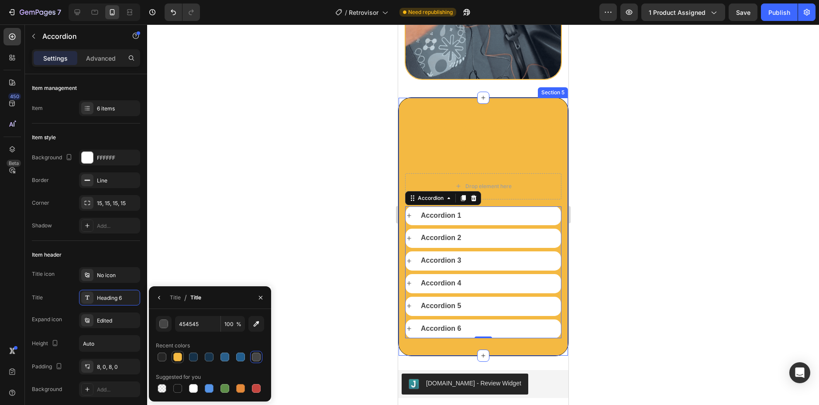
click at [178, 358] on div at bounding box center [177, 357] width 9 height 9
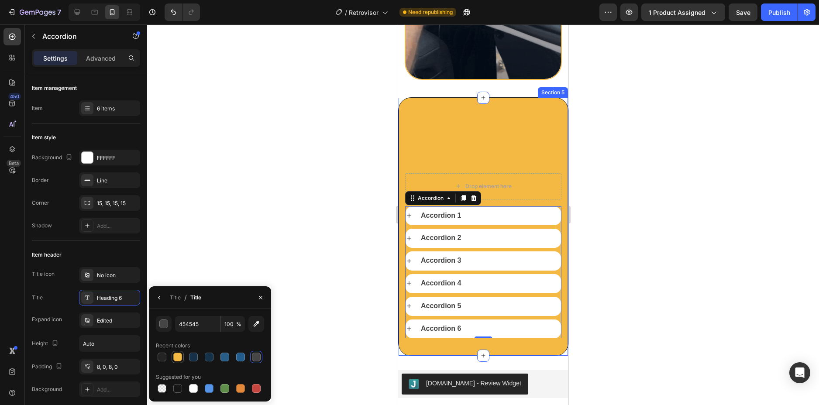
type input "F4B942"
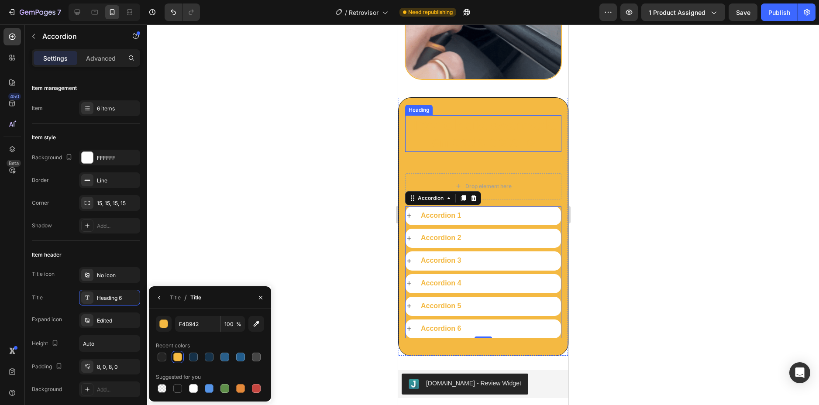
click at [452, 121] on h2 "Tecnología avanzada en cada detalle" at bounding box center [483, 133] width 156 height 36
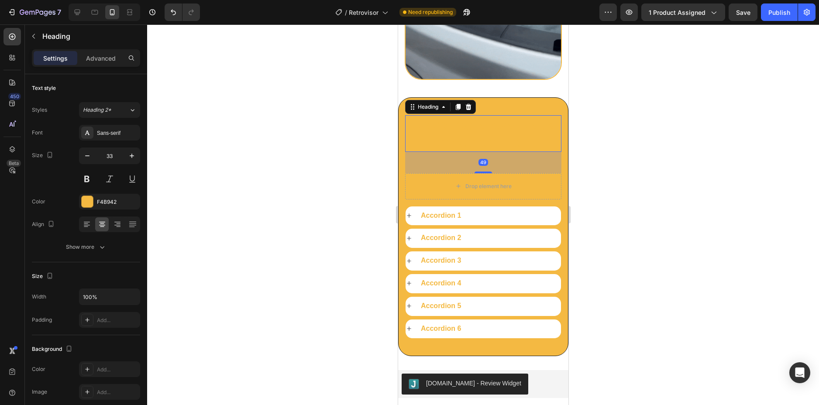
click at [591, 162] on div at bounding box center [483, 214] width 672 height 381
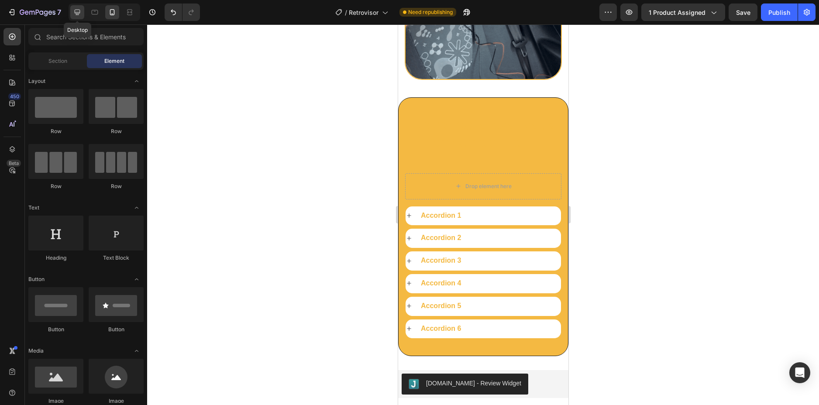
click at [80, 14] on icon at bounding box center [77, 12] width 9 height 9
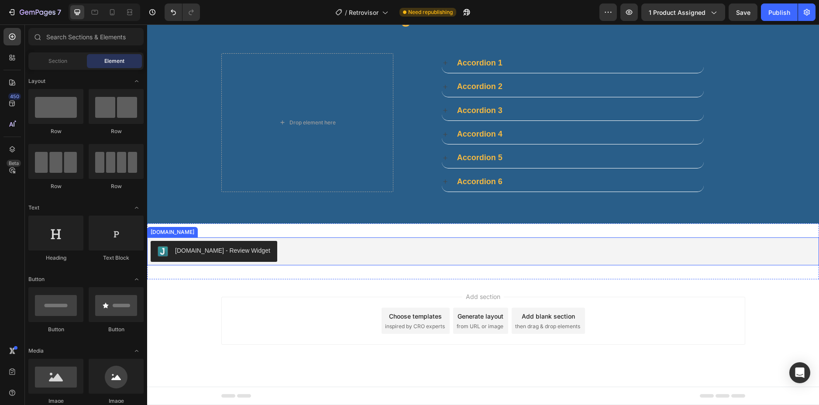
scroll to position [2051, 0]
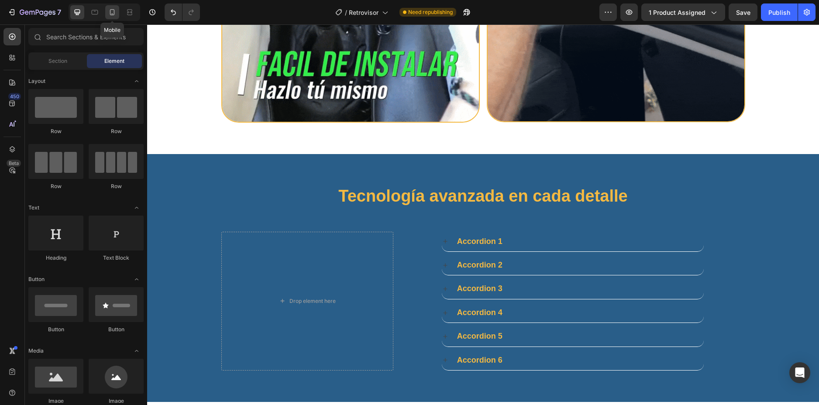
click at [116, 15] on icon at bounding box center [112, 12] width 9 height 9
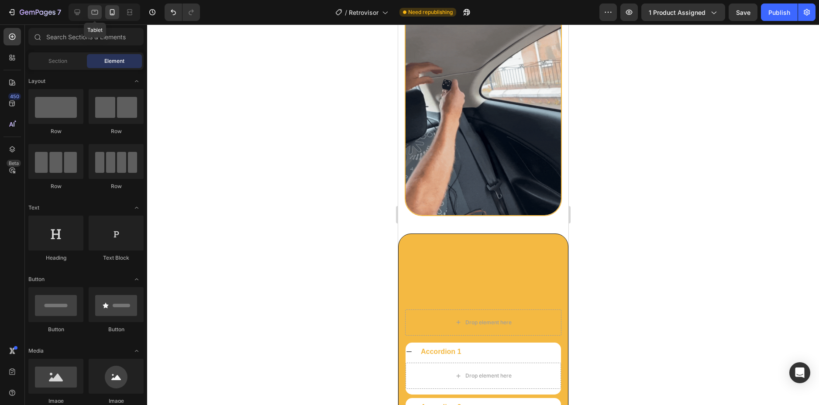
click at [94, 15] on icon at bounding box center [94, 12] width 9 height 9
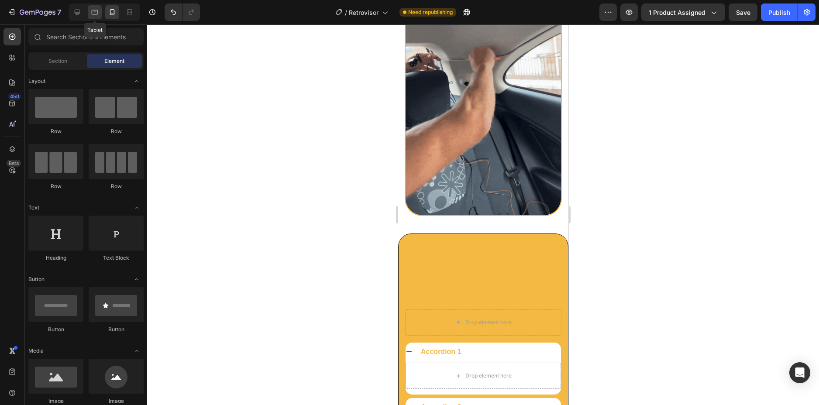
scroll to position [2032, 0]
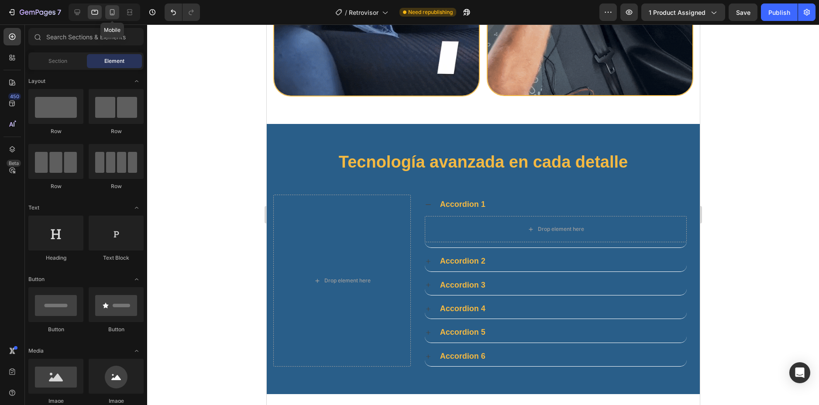
click at [111, 13] on icon at bounding box center [112, 12] width 9 height 9
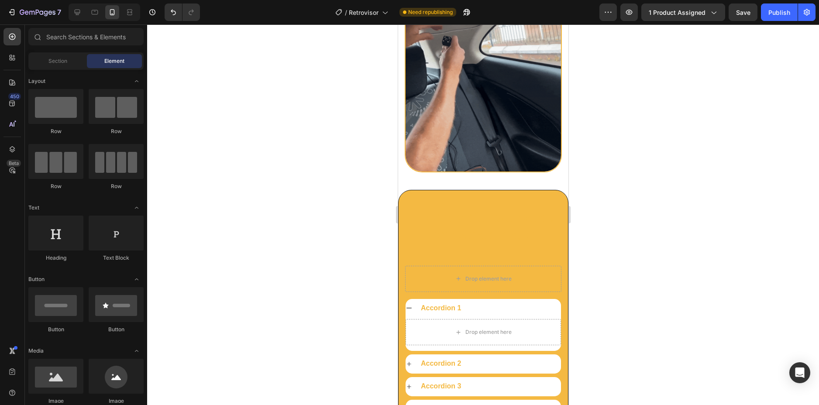
scroll to position [2182, 0]
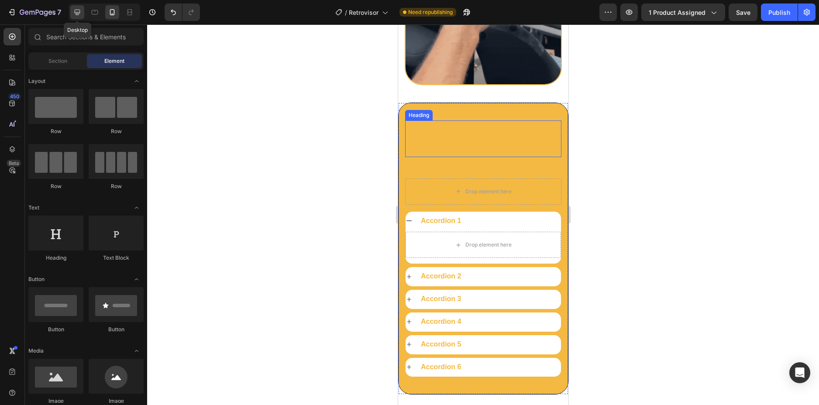
click at [79, 14] on icon at bounding box center [77, 12] width 9 height 9
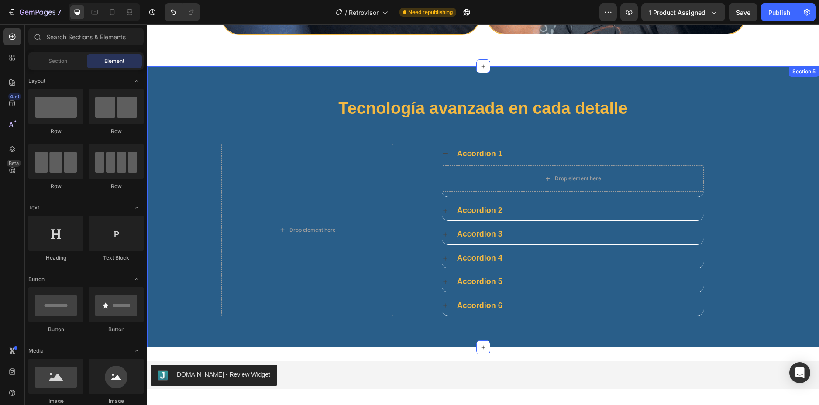
scroll to position [2095, 0]
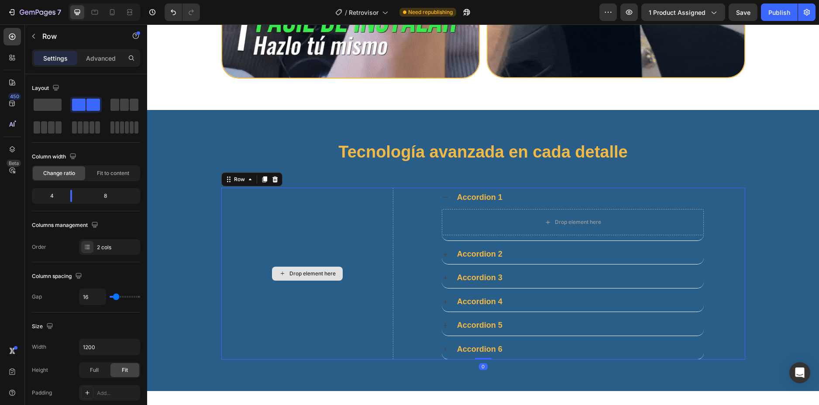
click at [356, 232] on div "Drop element here" at bounding box center [307, 274] width 172 height 172
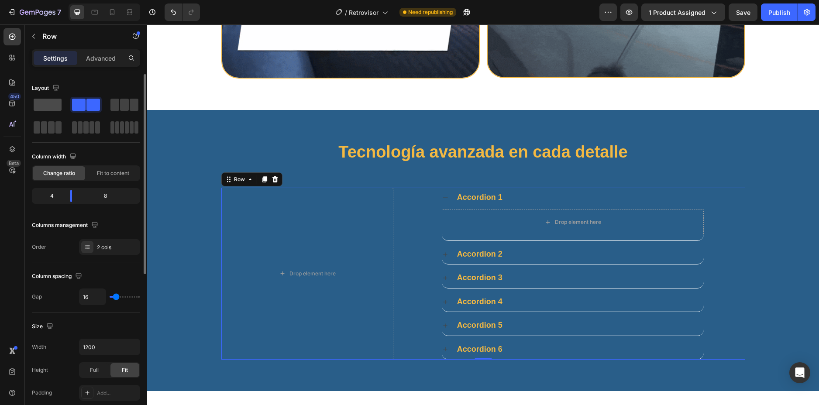
click at [52, 105] on span at bounding box center [48, 105] width 28 height 12
